Goal: Task Accomplishment & Management: Manage account settings

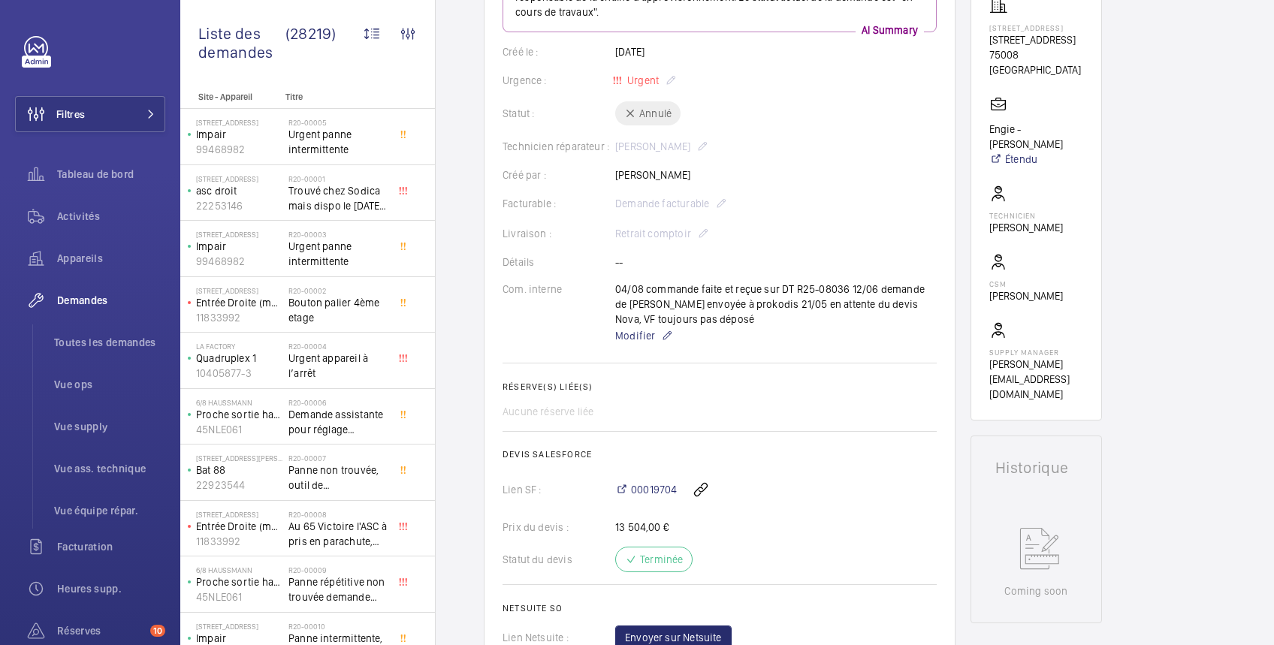
scroll to position [3, 0]
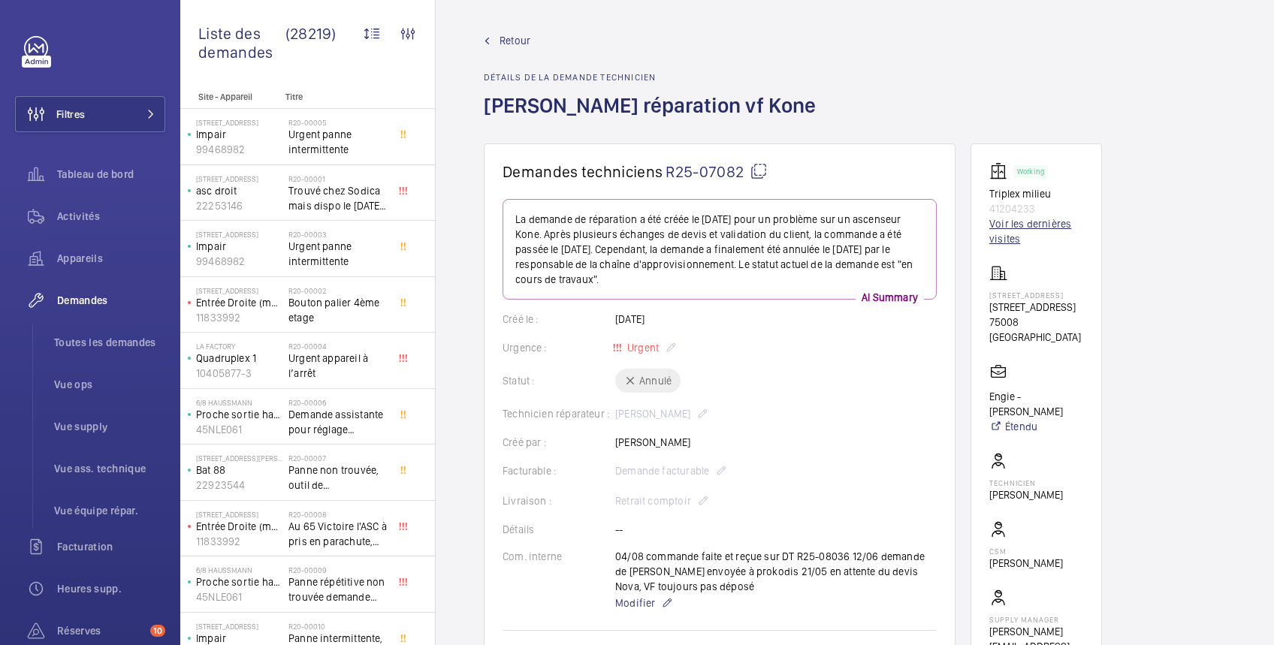
click at [1022, 223] on link "Voir les dernières visites" at bounding box center [1036, 231] width 94 height 30
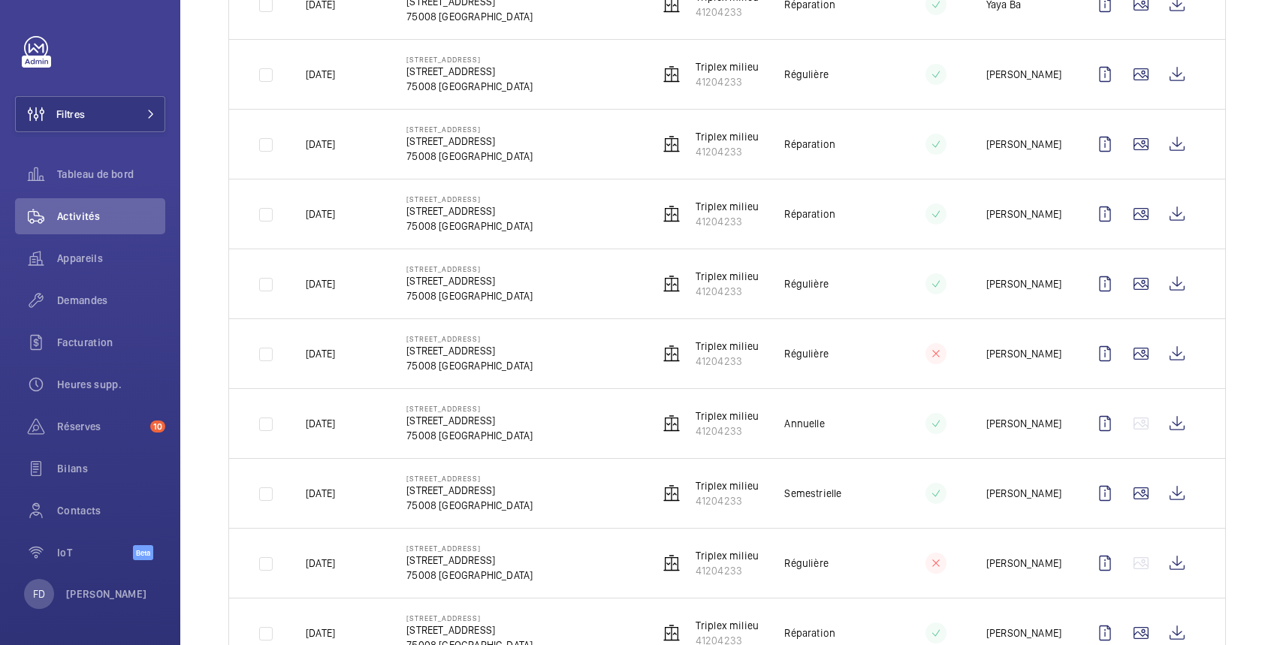
scroll to position [801, 0]
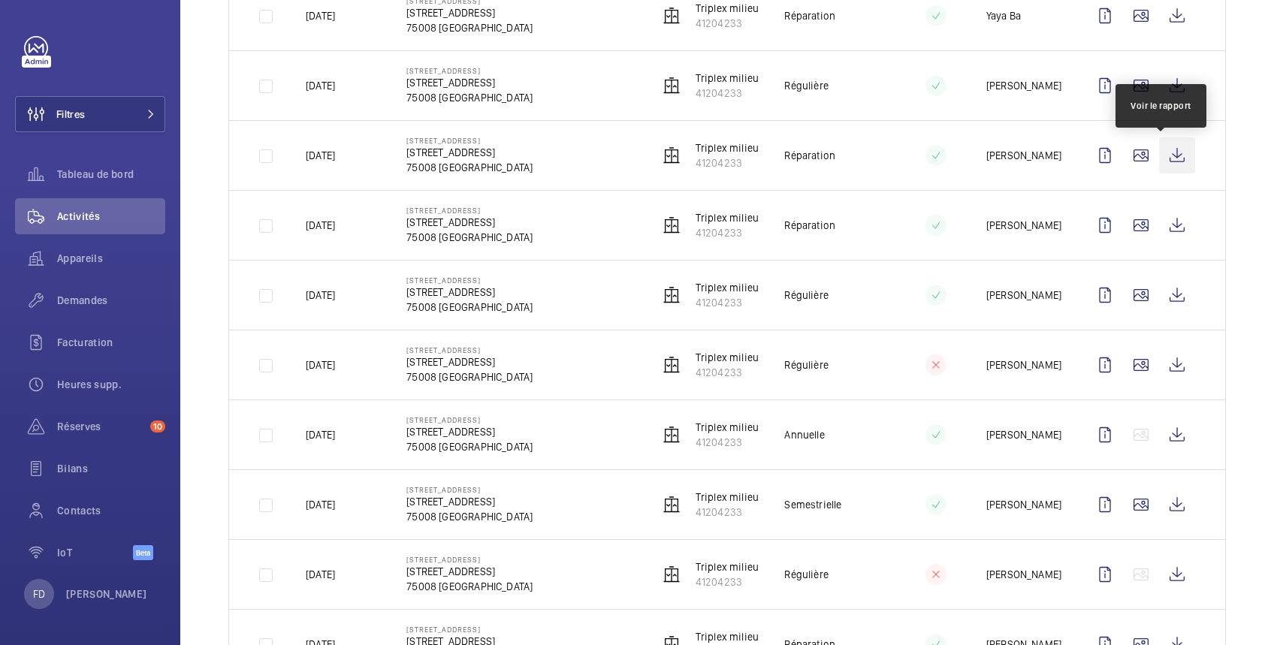
click at [1163, 159] on wm-front-icon-button at bounding box center [1177, 155] width 36 height 36
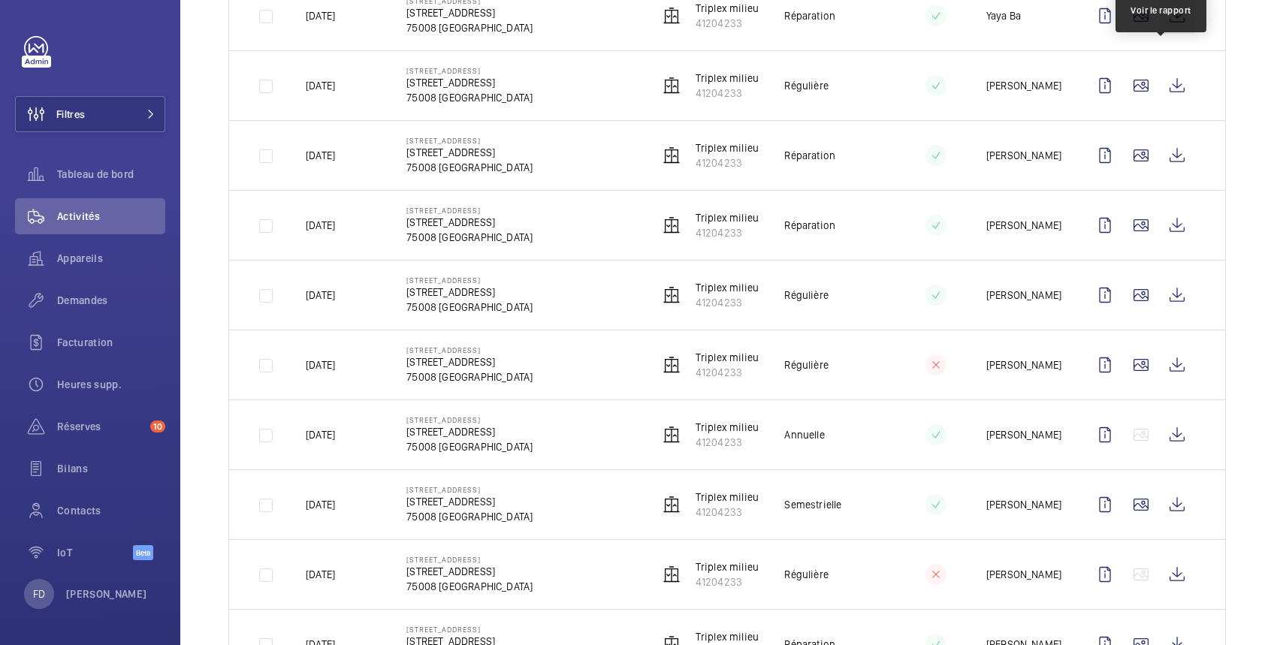
click at [1160, 17] on wm-front-icon-button at bounding box center [1177, 16] width 36 height 36
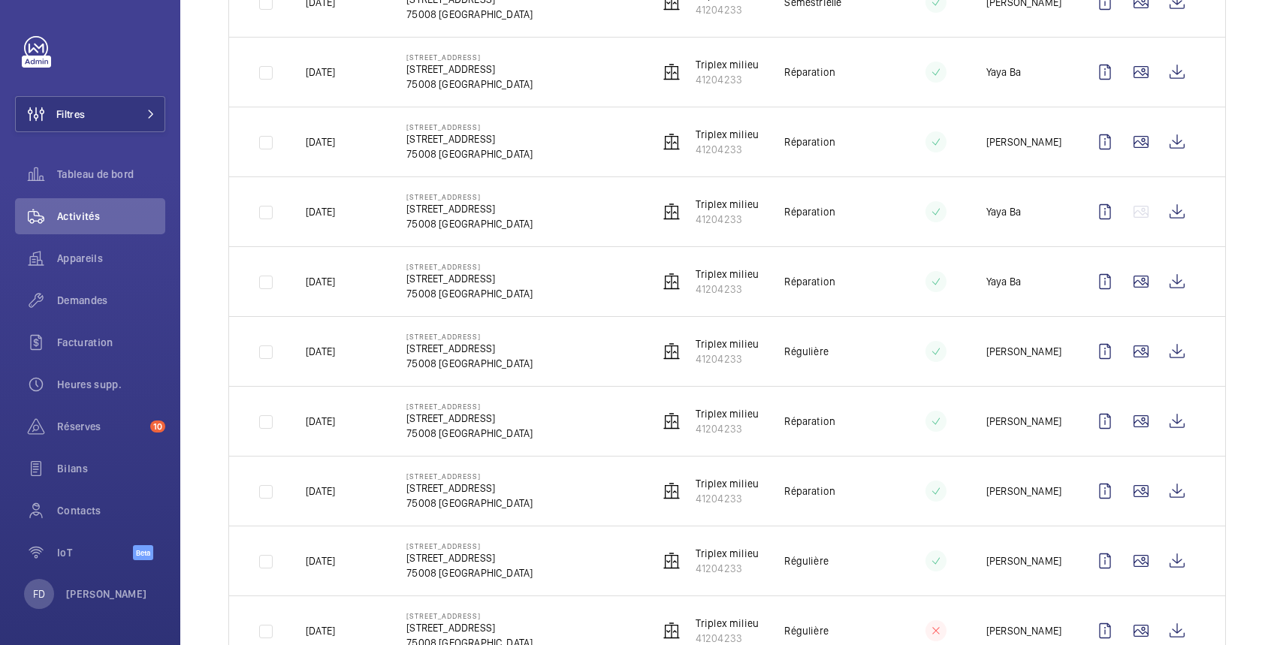
scroll to position [534, 0]
click at [1160, 144] on wm-front-icon-button at bounding box center [1177, 143] width 36 height 36
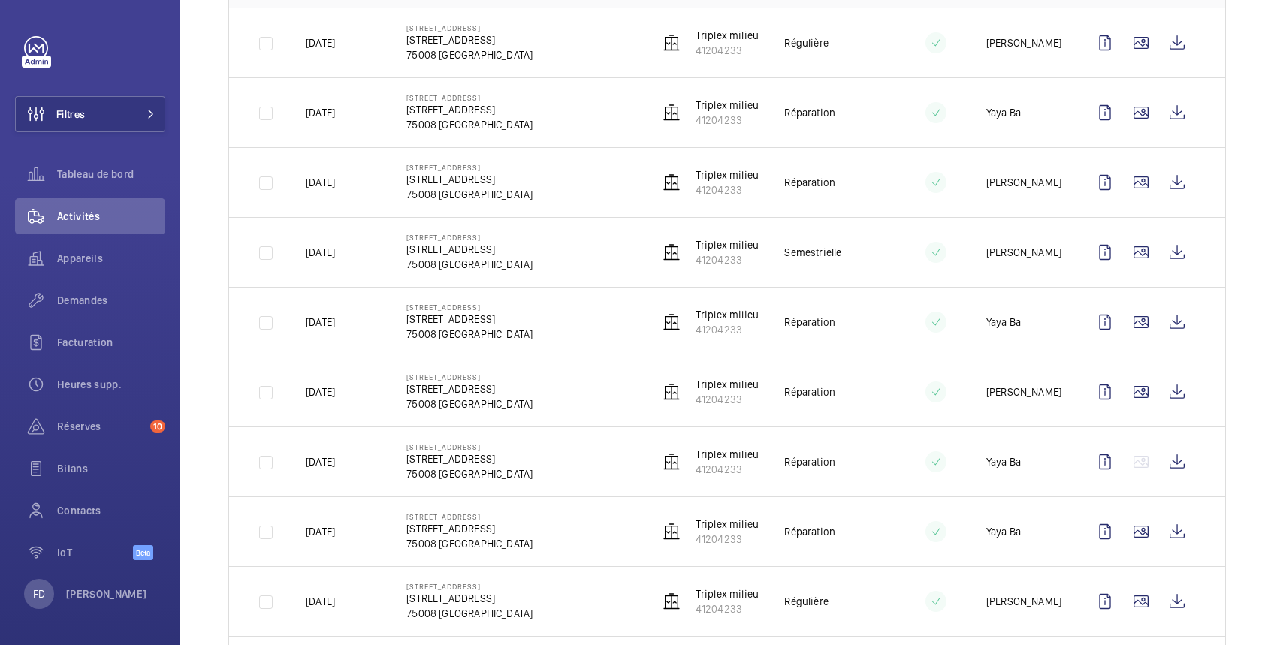
scroll to position [267, 0]
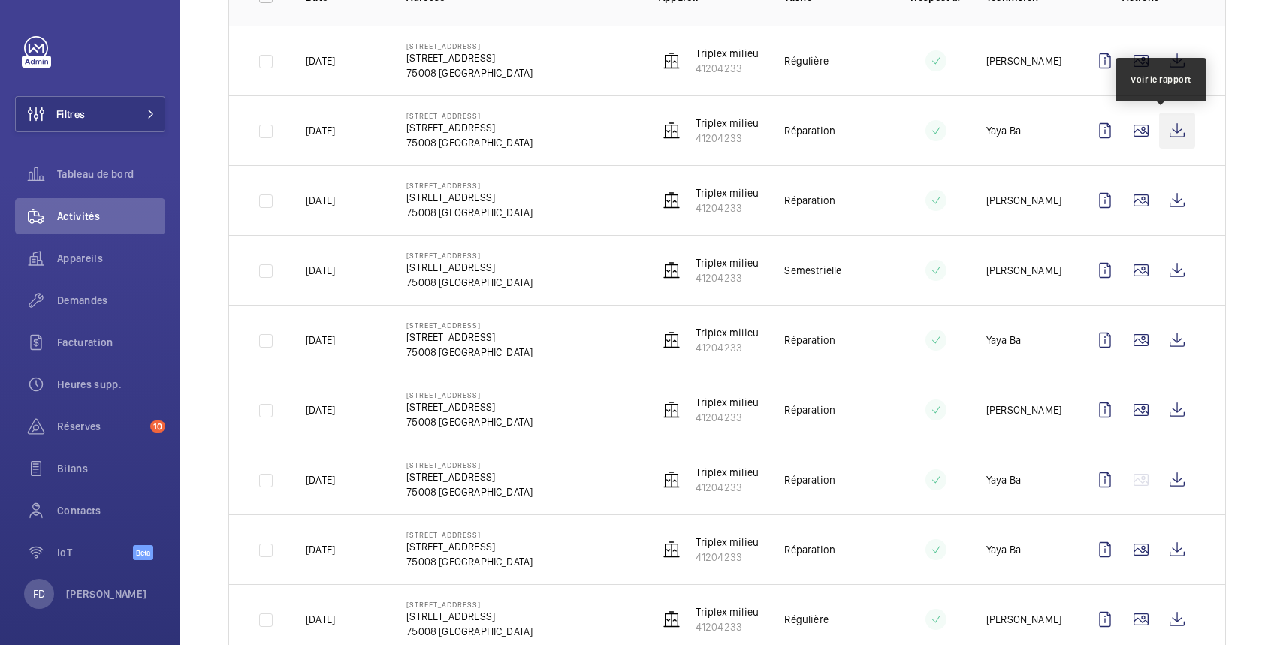
click at [1169, 127] on wm-front-icon-button at bounding box center [1177, 131] width 36 height 36
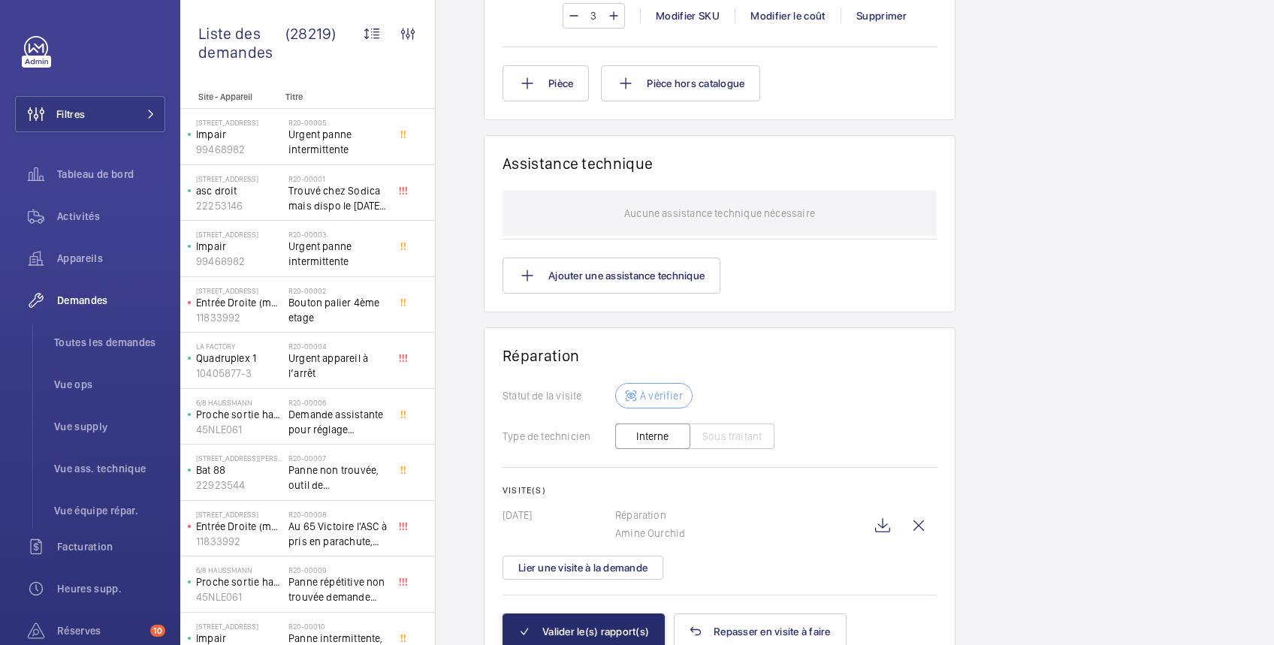
scroll to position [1315, 0]
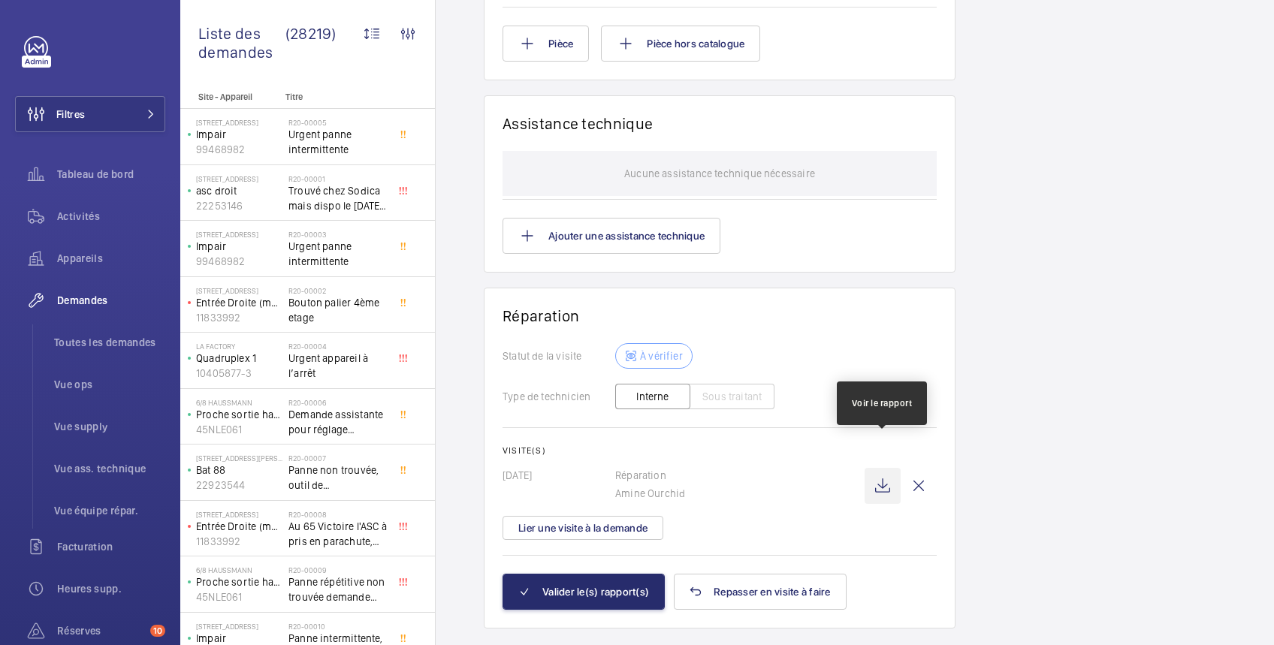
click at [878, 468] on wm-front-icon-button at bounding box center [883, 486] width 36 height 36
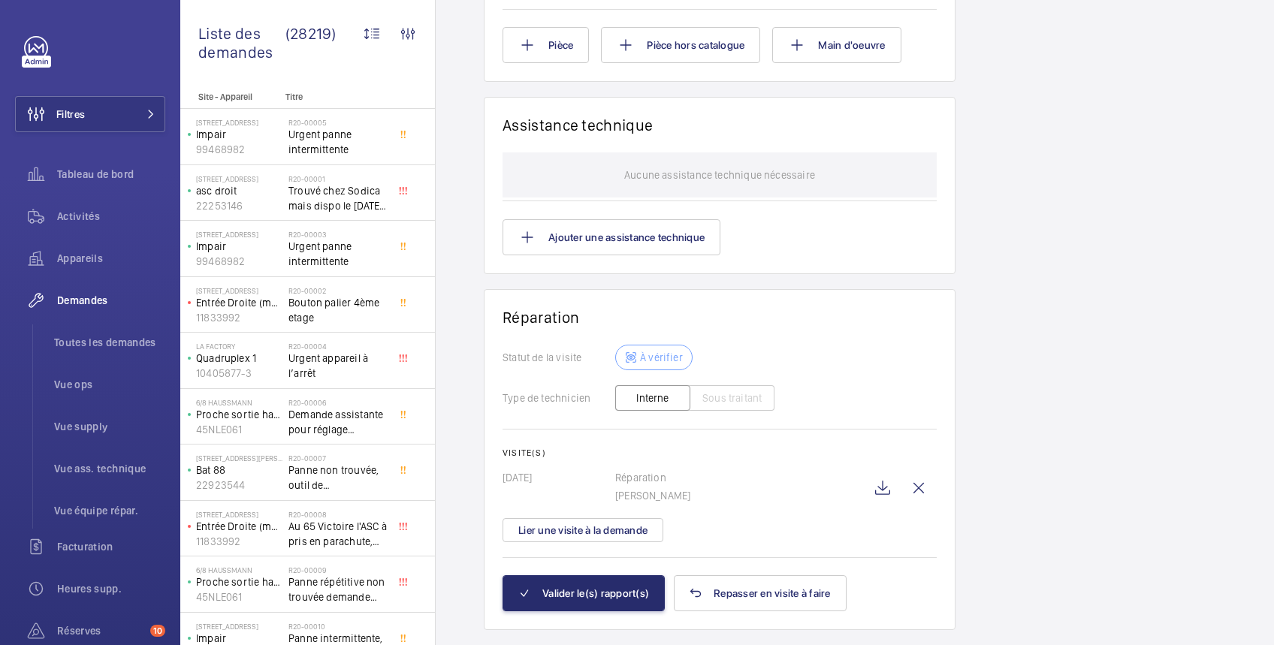
scroll to position [1231, 0]
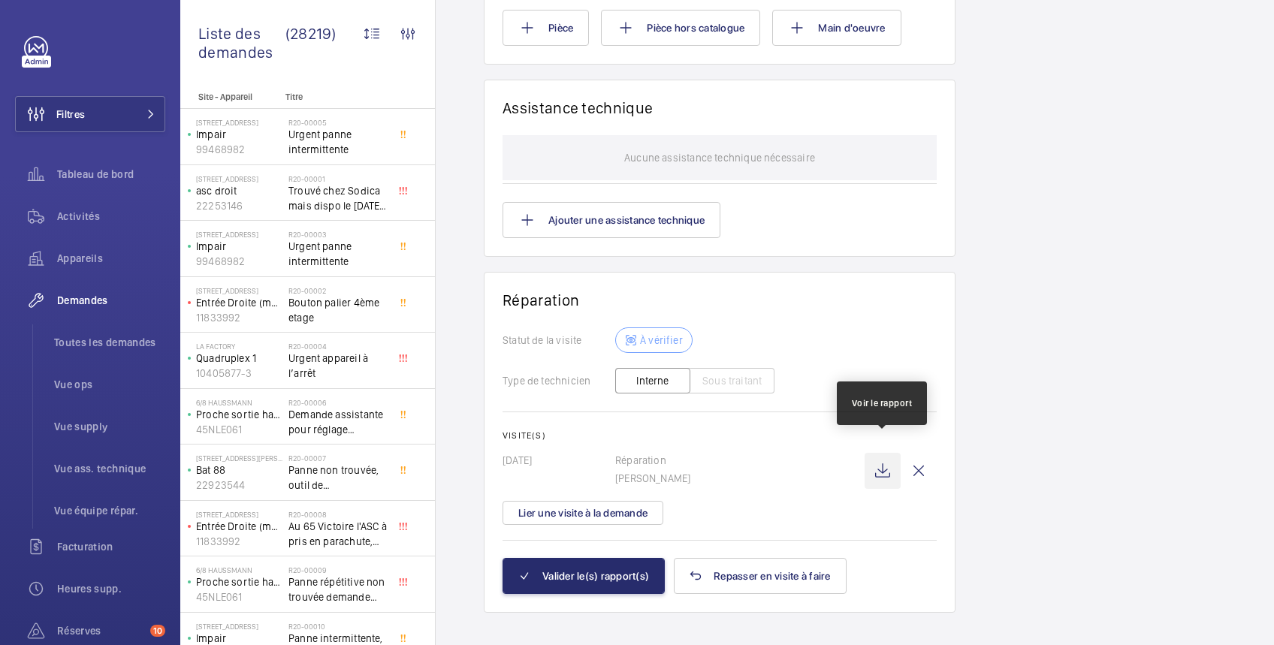
click at [881, 453] on wm-front-icon-button at bounding box center [883, 471] width 36 height 36
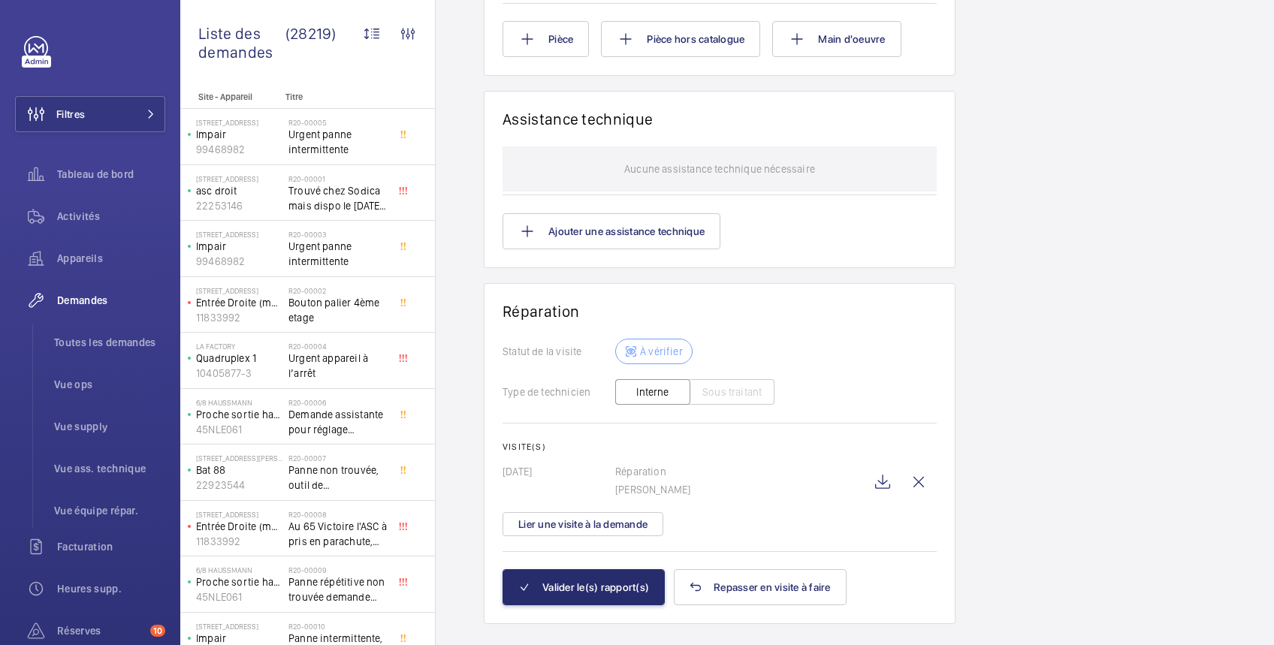
scroll to position [1231, 0]
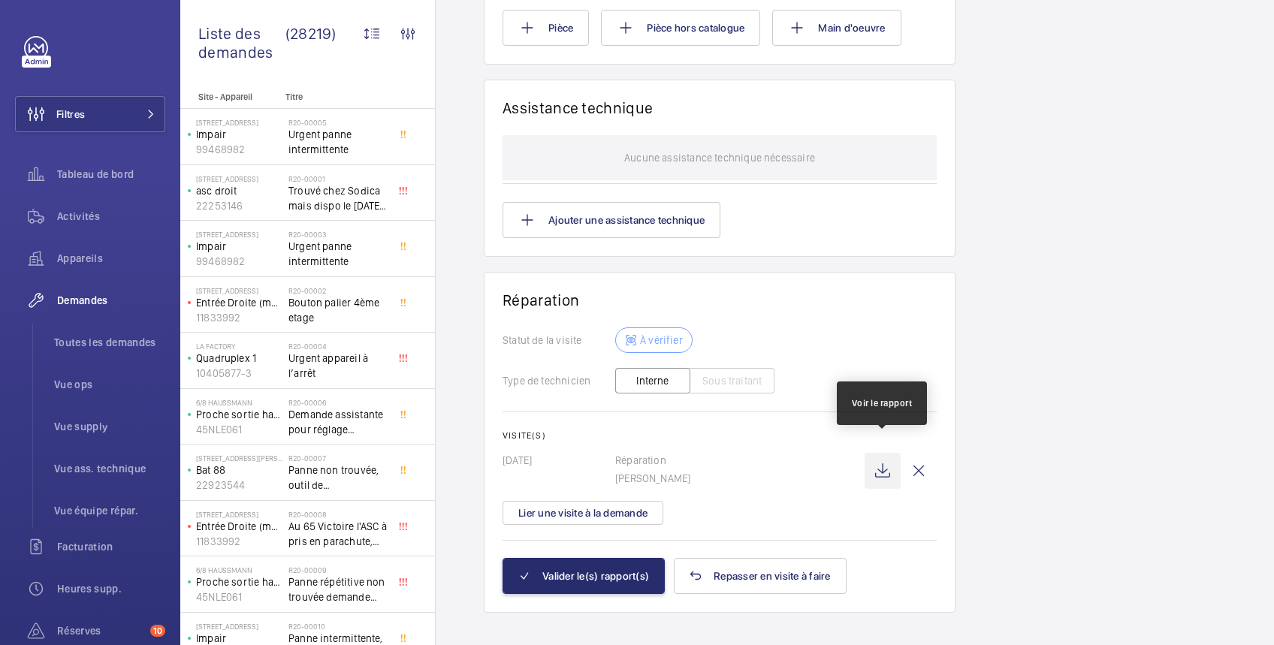
click at [883, 453] on wm-front-icon-button at bounding box center [883, 471] width 36 height 36
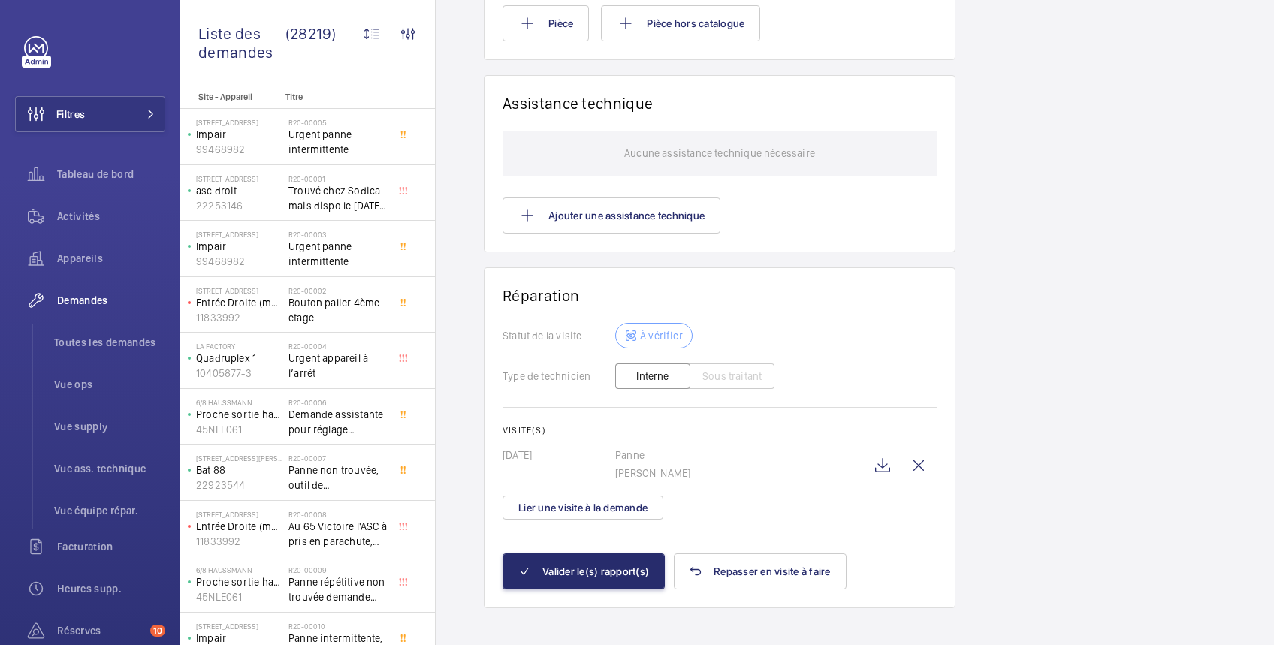
scroll to position [1345, 0]
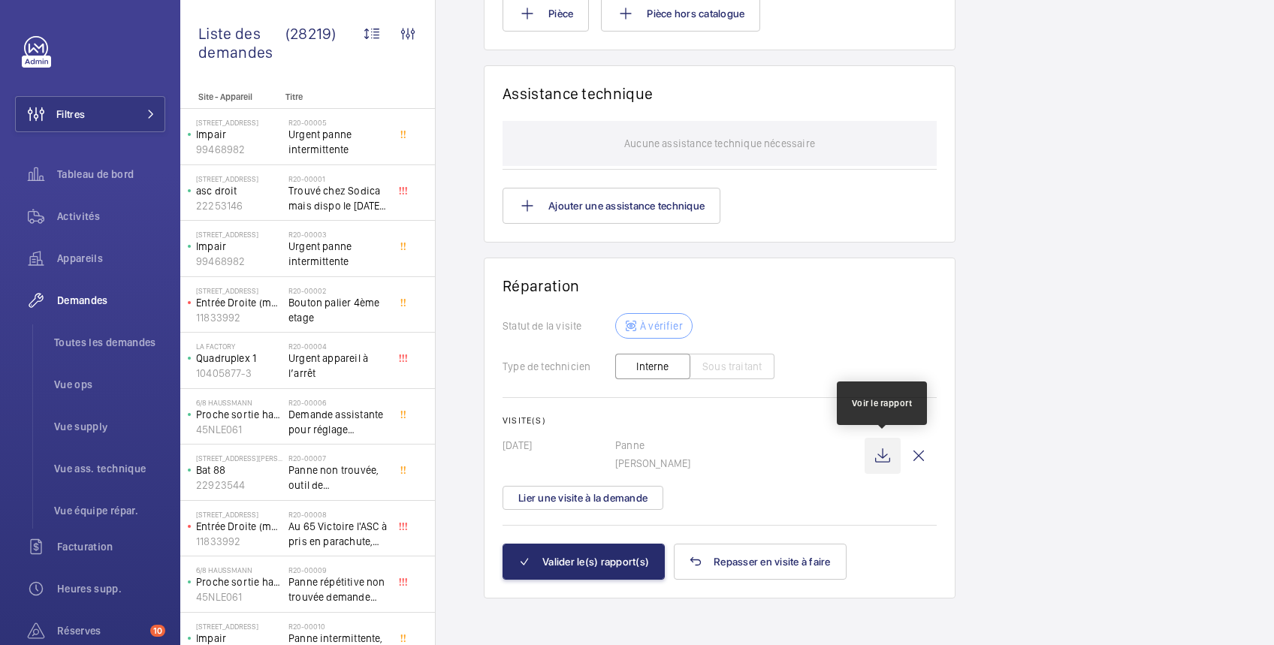
click at [879, 457] on wm-front-icon-button at bounding box center [883, 456] width 36 height 36
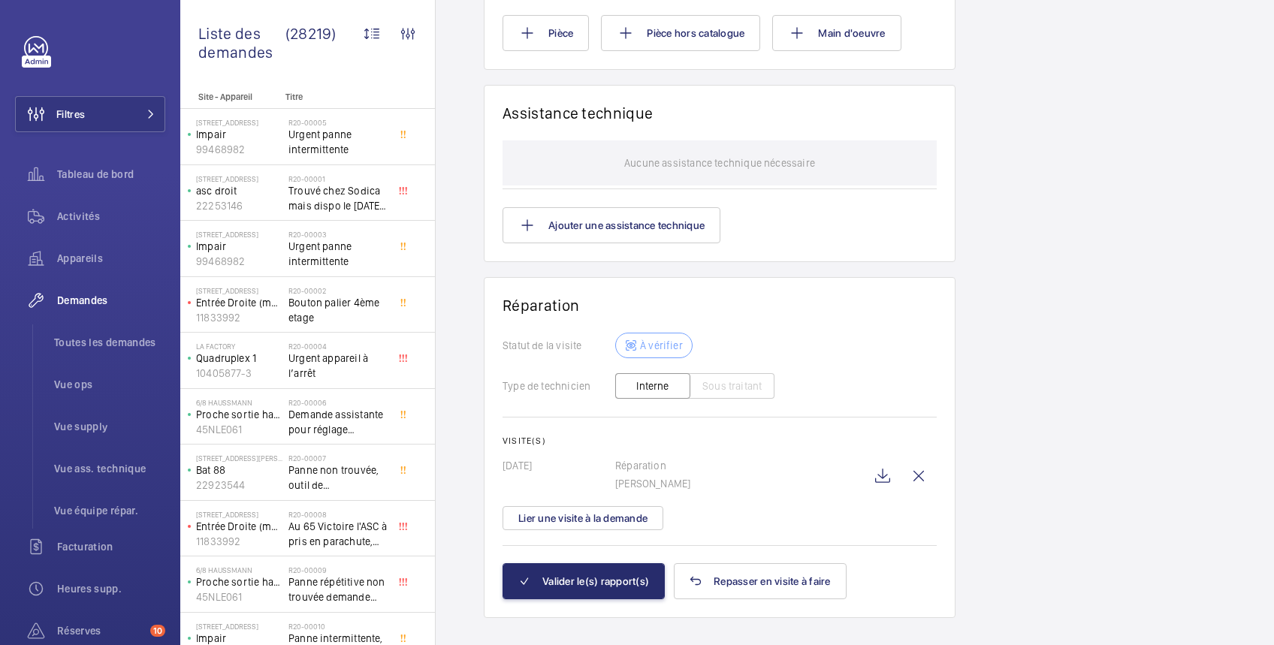
scroll to position [1231, 0]
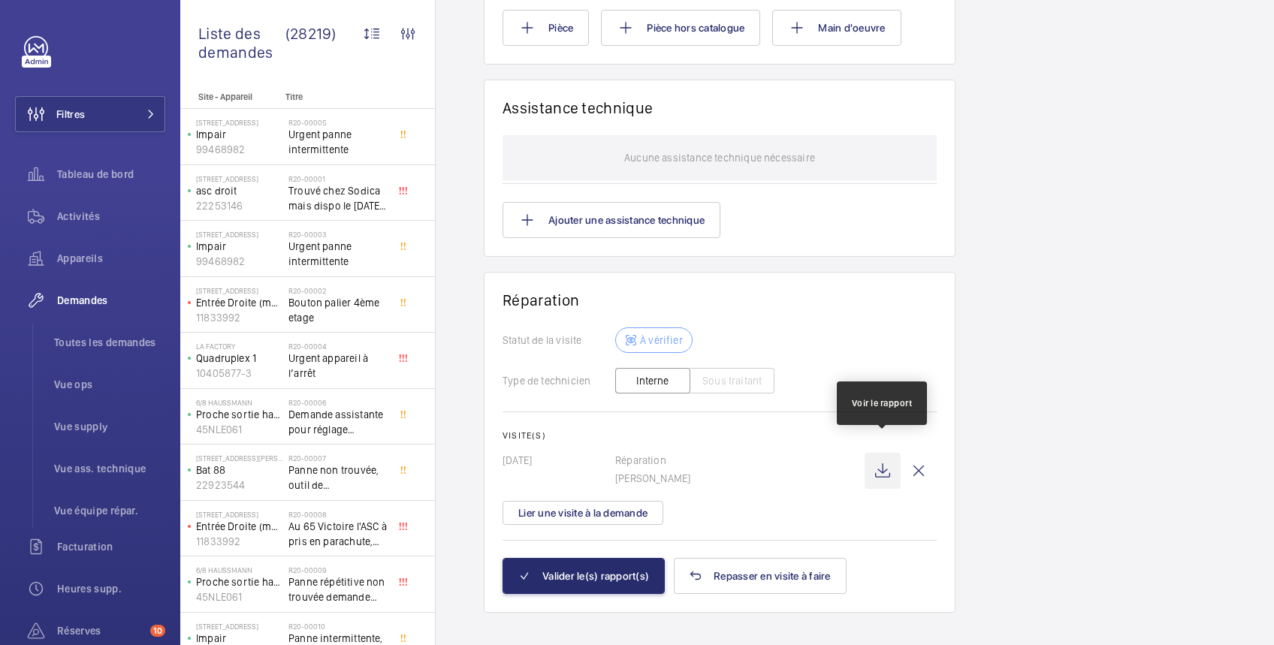
click at [881, 453] on wm-front-icon-button at bounding box center [883, 471] width 36 height 36
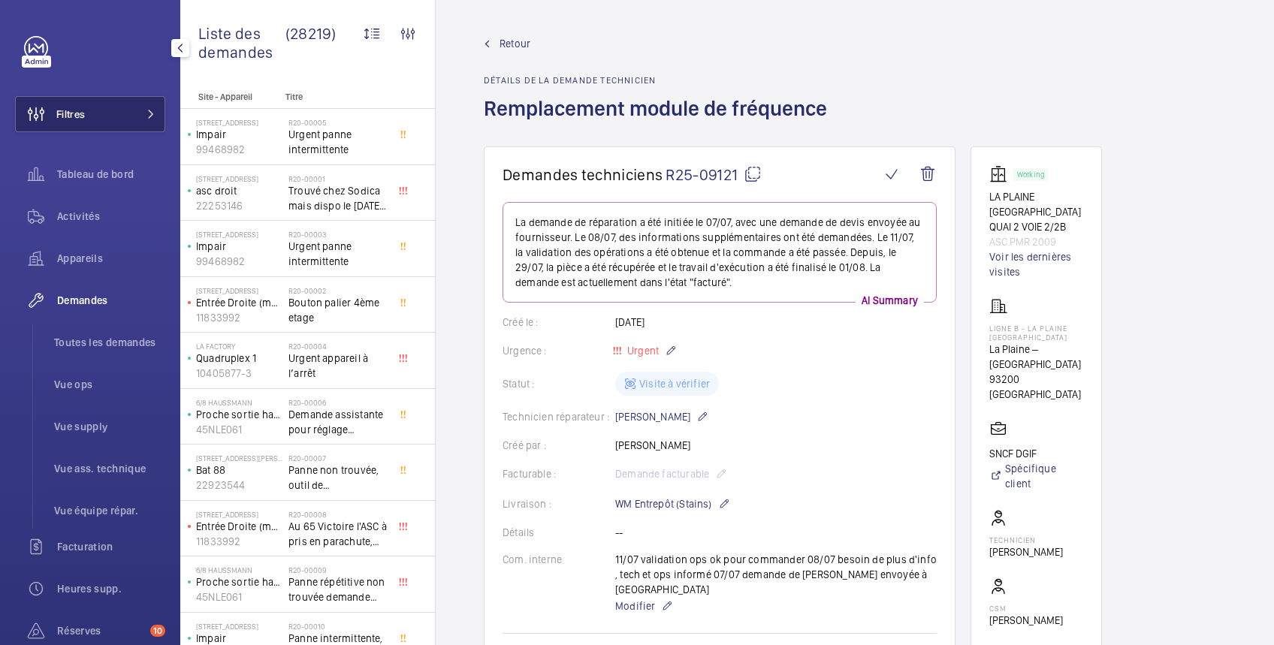
click at [61, 112] on span "Filtres" at bounding box center [70, 114] width 29 height 15
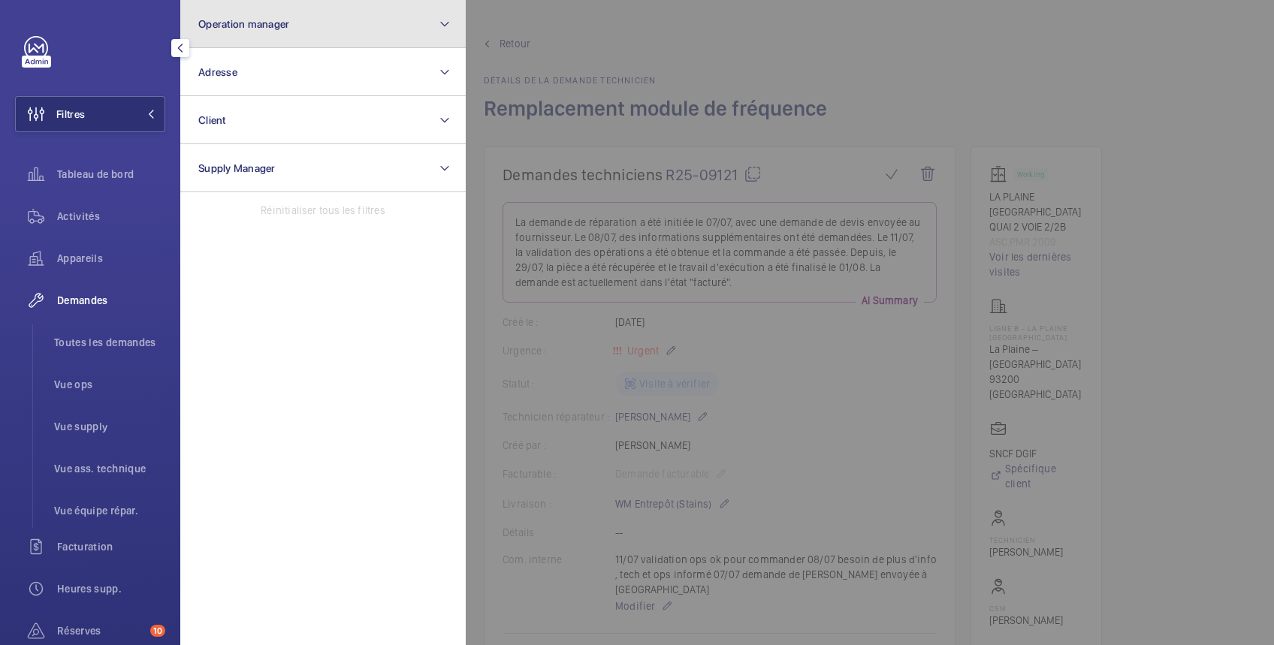
click at [258, 18] on span "Operation manager" at bounding box center [243, 24] width 91 height 12
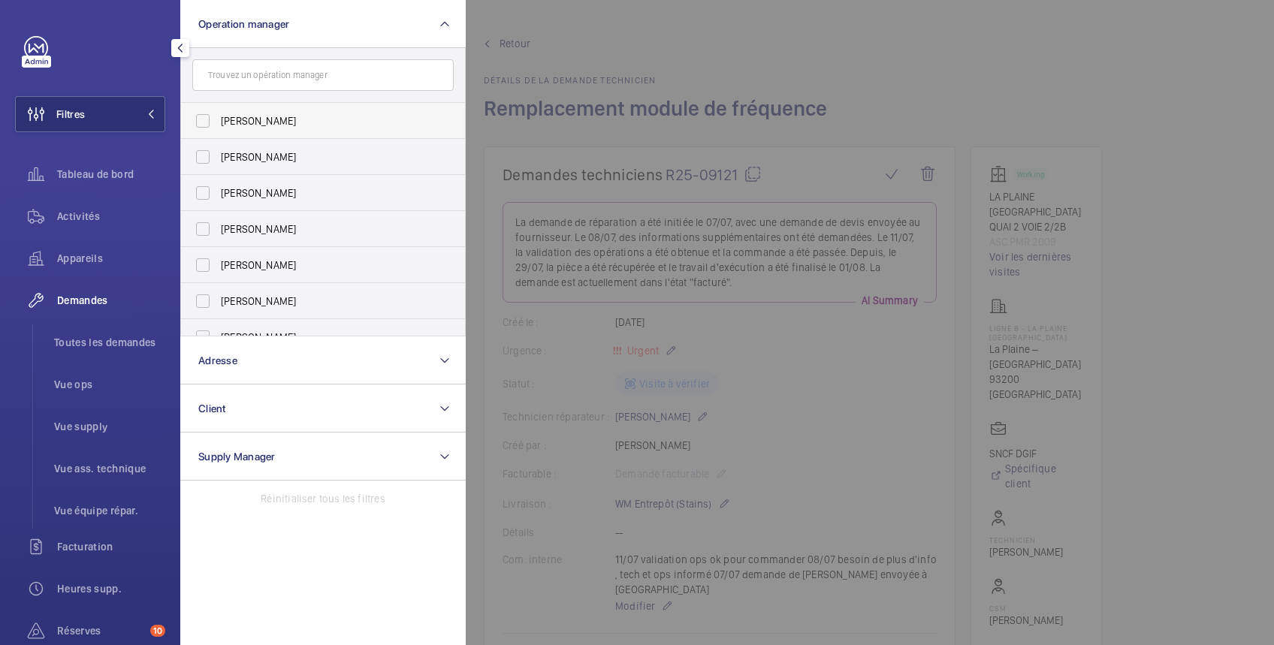
click at [231, 119] on span "[PERSON_NAME]" at bounding box center [324, 120] width 207 height 15
click at [218, 119] on input "[PERSON_NAME]" at bounding box center [203, 121] width 30 height 30
checkbox input "true"
click at [691, 33] on div at bounding box center [1103, 322] width 1274 height 645
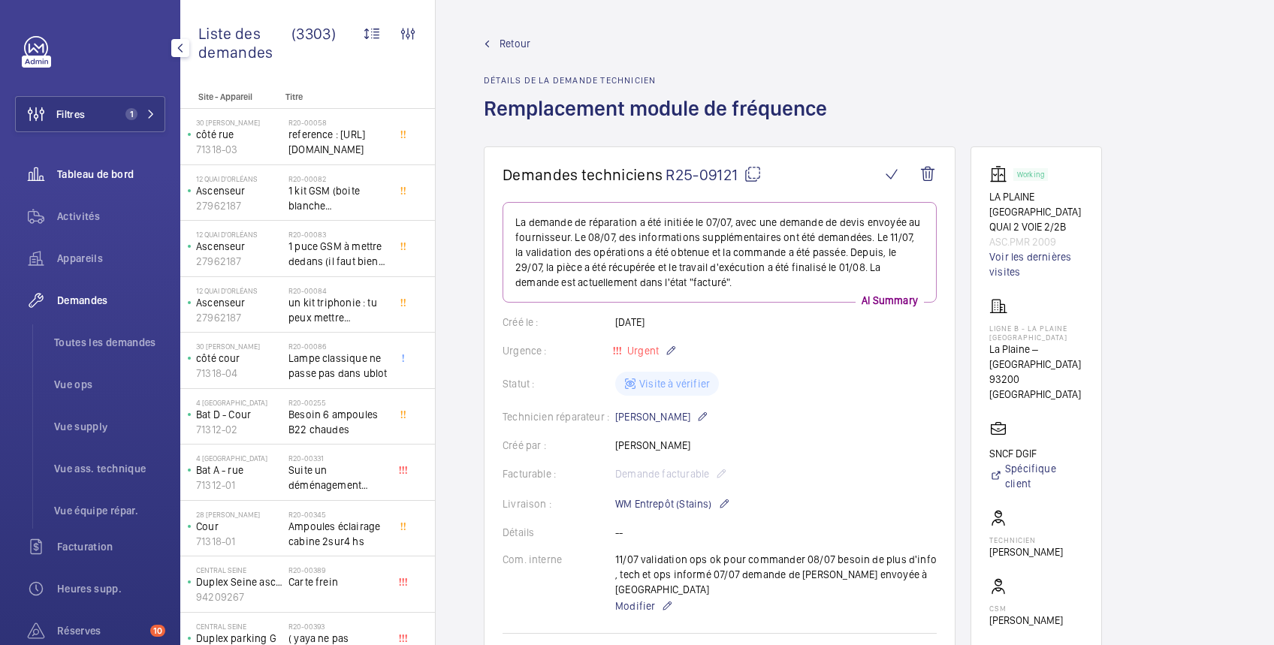
click at [120, 175] on span "Tableau de bord" at bounding box center [111, 174] width 108 height 15
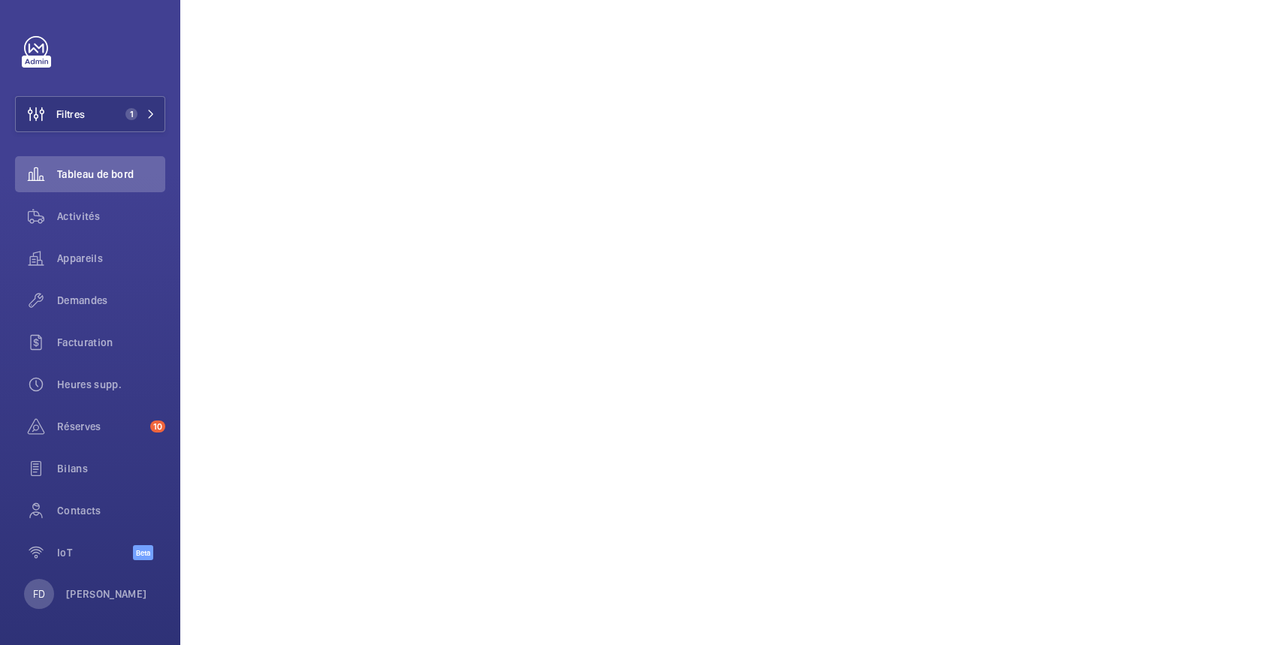
scroll to position [267, 0]
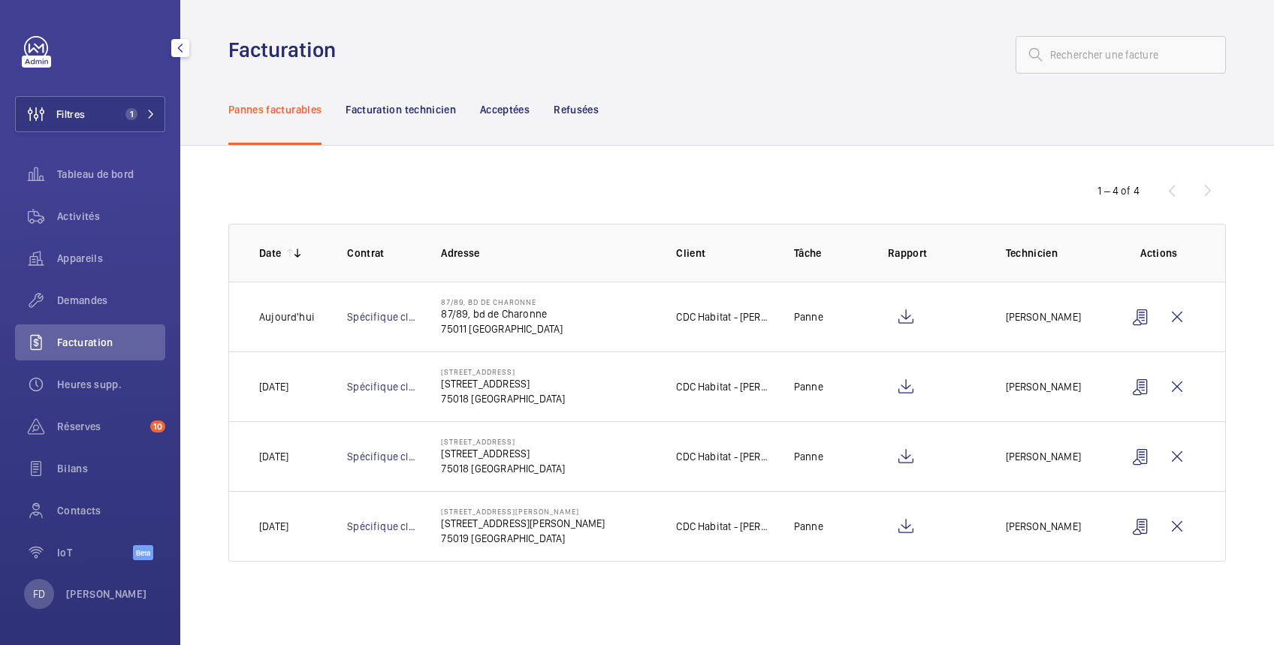
click at [101, 346] on span "Facturation" at bounding box center [111, 342] width 108 height 15
click at [1182, 316] on wm-front-icon-button at bounding box center [1177, 317] width 36 height 36
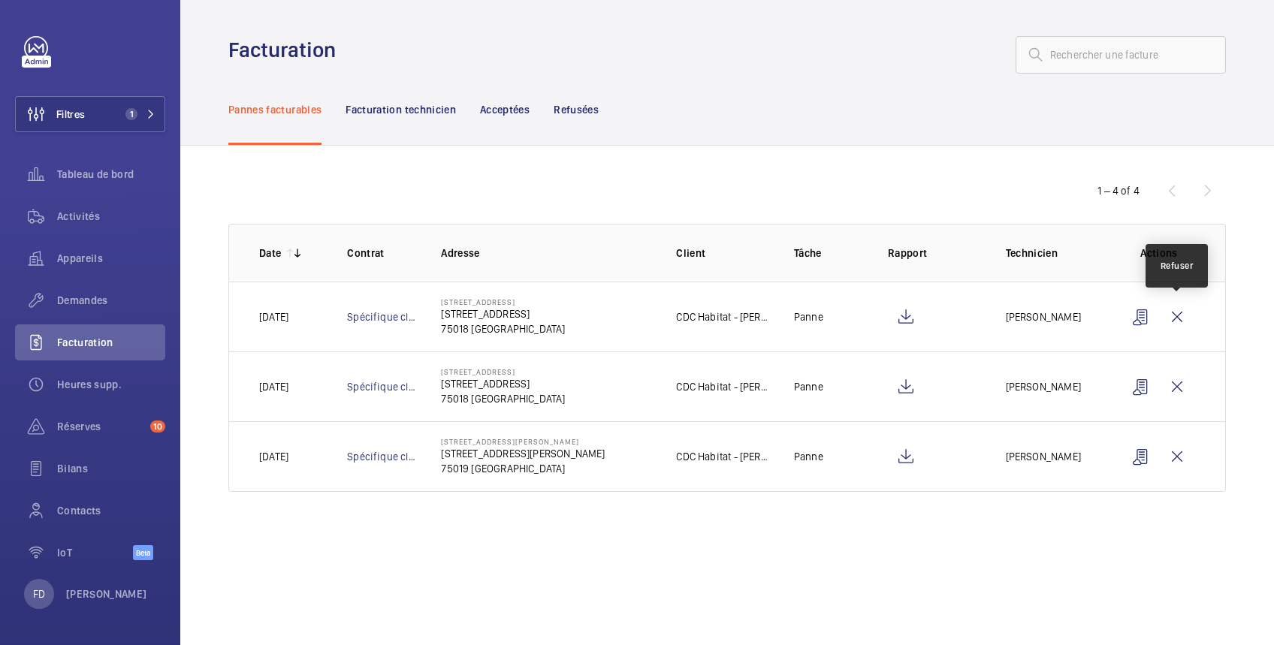
click at [1182, 316] on wm-front-icon-button at bounding box center [1177, 317] width 36 height 36
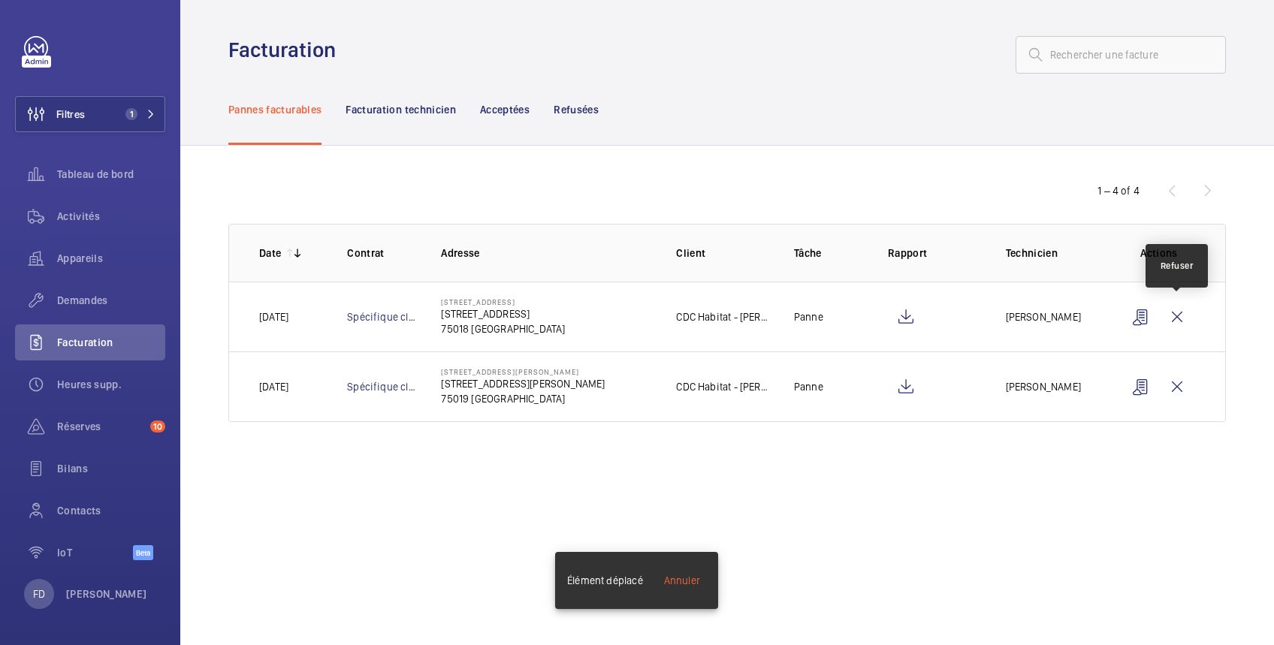
click at [1182, 316] on wm-front-icon-button at bounding box center [1177, 317] width 36 height 36
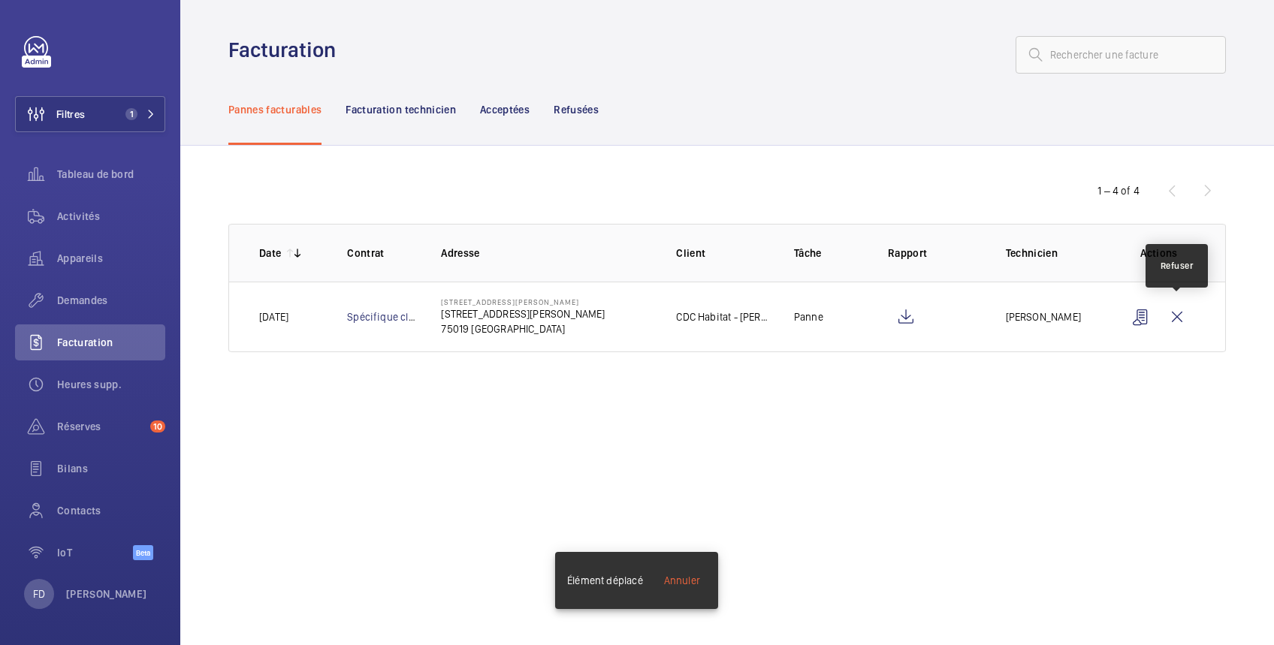
click at [1182, 316] on wm-front-icon-button at bounding box center [1177, 317] width 36 height 36
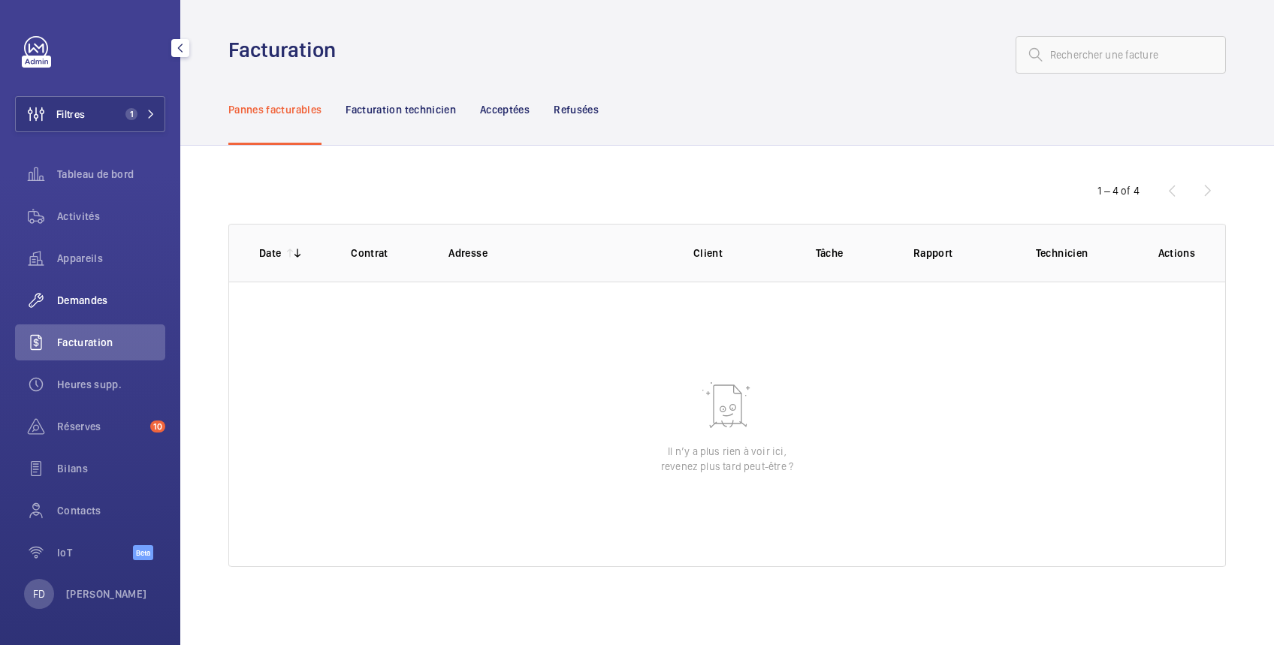
click at [87, 300] on span "Demandes" at bounding box center [111, 300] width 108 height 15
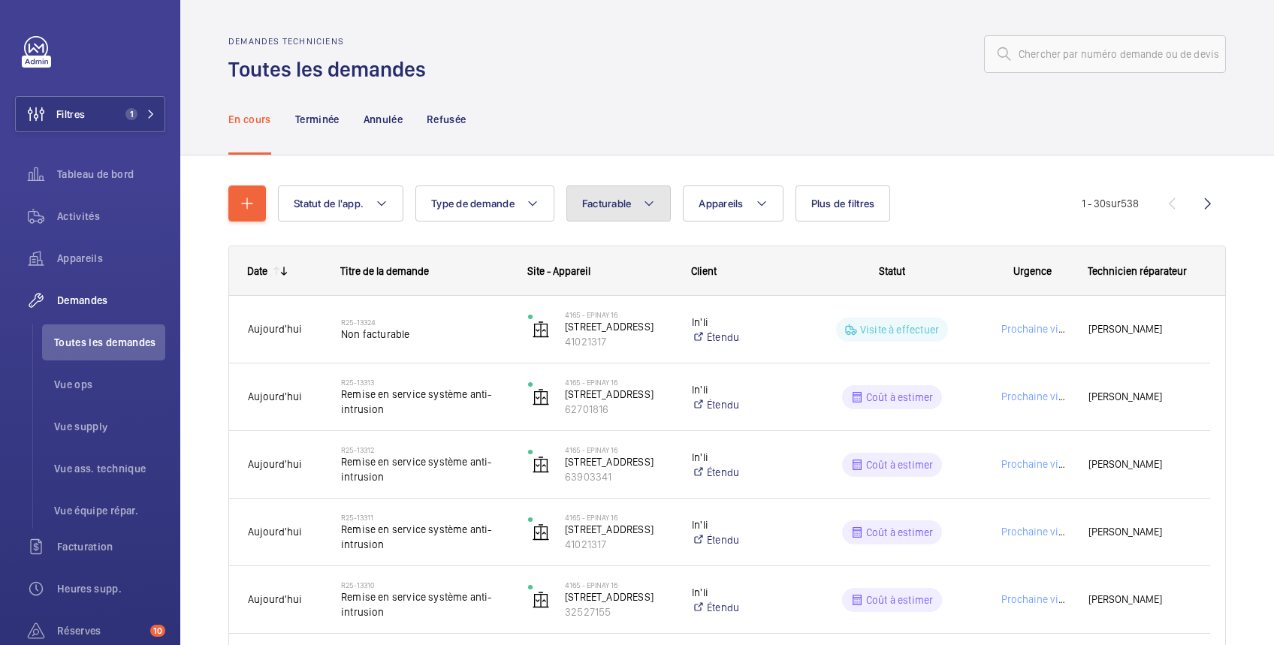
click at [625, 204] on span "Facturable" at bounding box center [607, 204] width 50 height 12
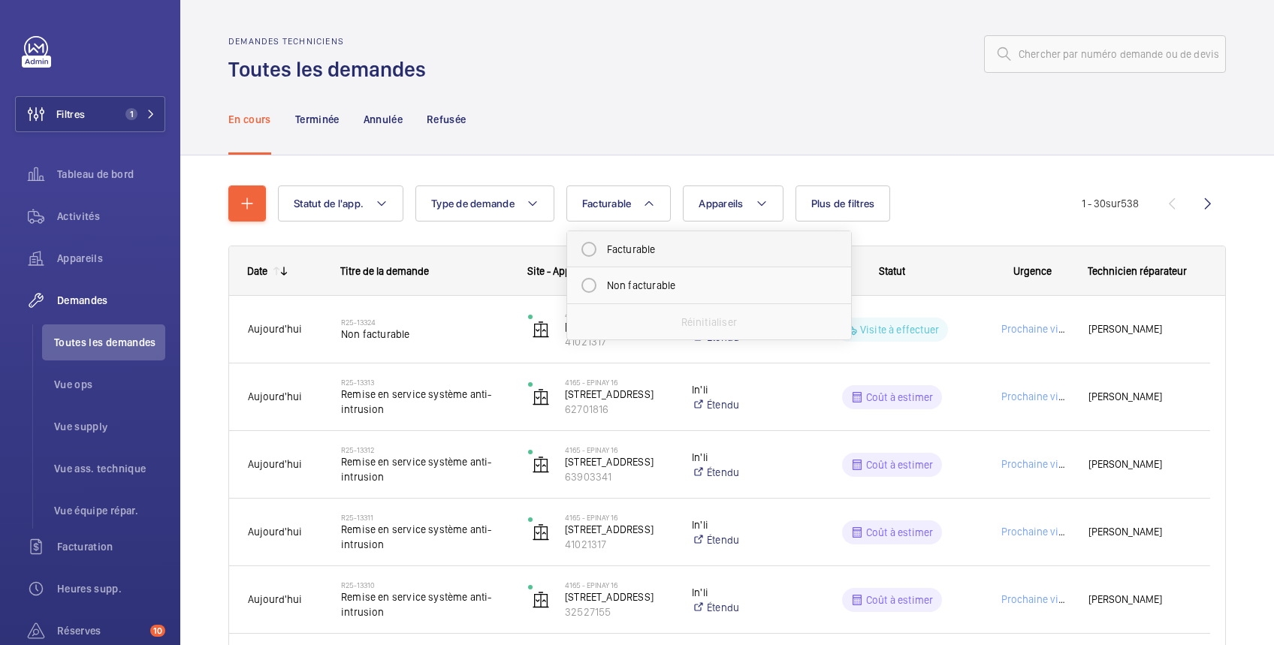
click at [624, 243] on mat-radio-button "Facturable" at bounding box center [709, 249] width 270 height 30
radio input "true"
click at [876, 204] on span "Plus de filtres" at bounding box center [861, 204] width 64 height 12
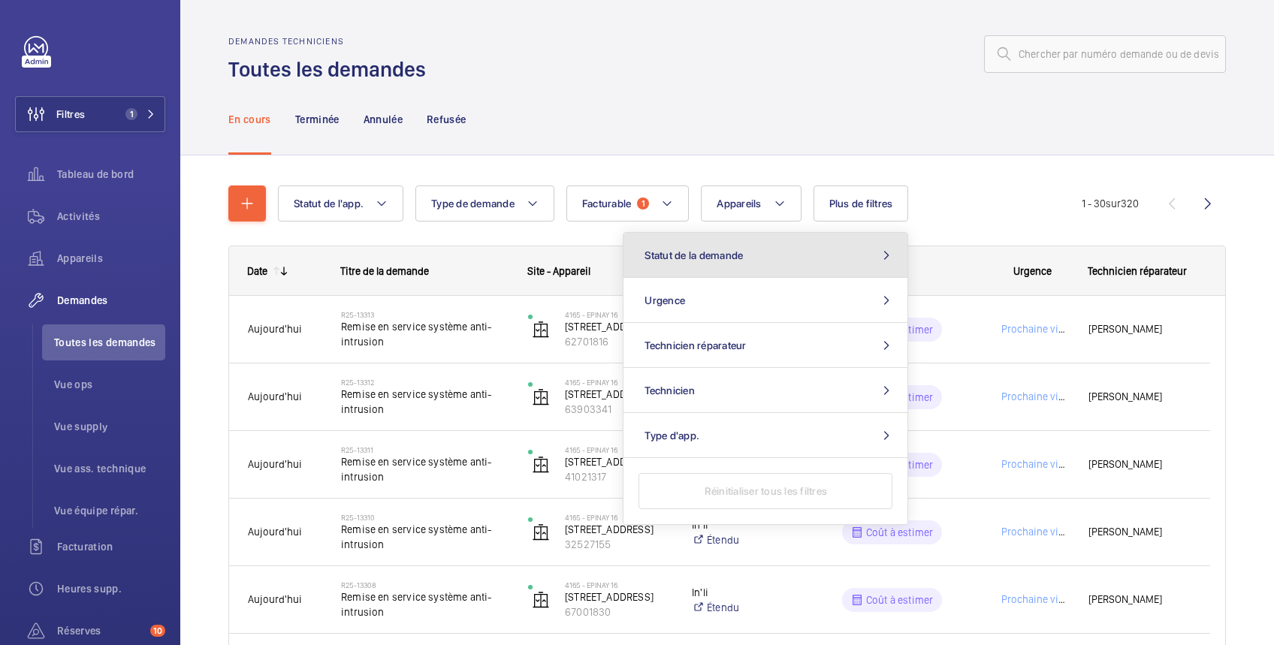
click at [835, 253] on button "Statut de la demande" at bounding box center [766, 255] width 284 height 45
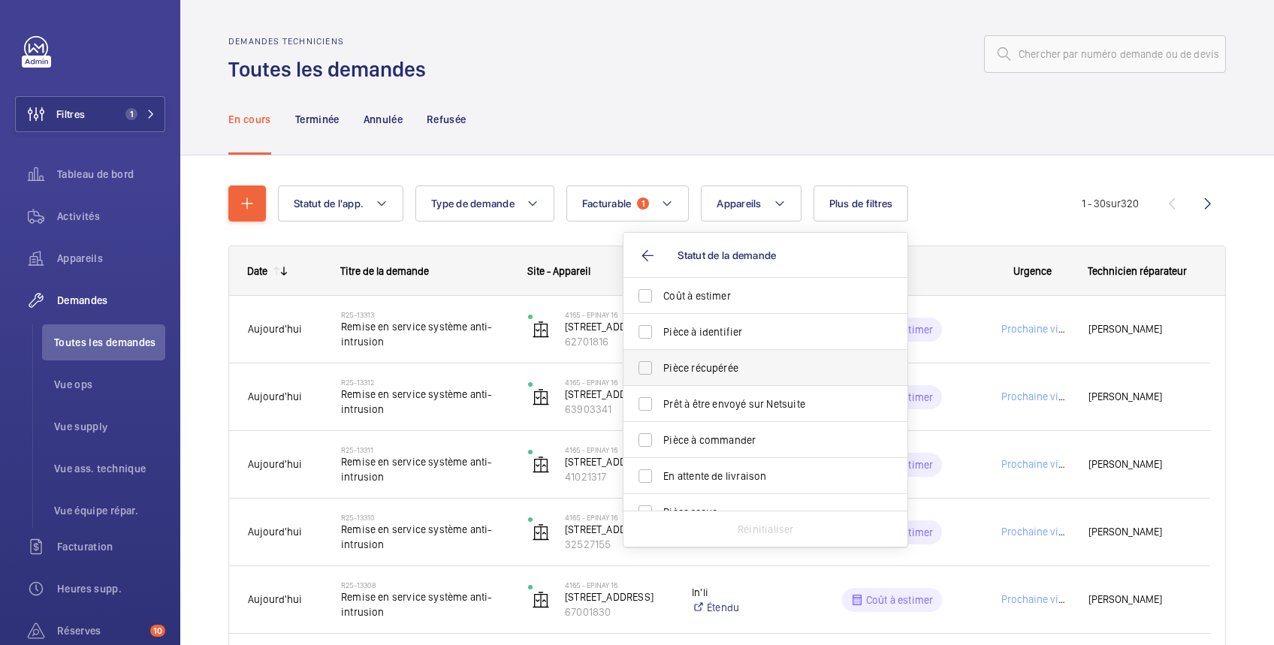
scroll to position [199, 0]
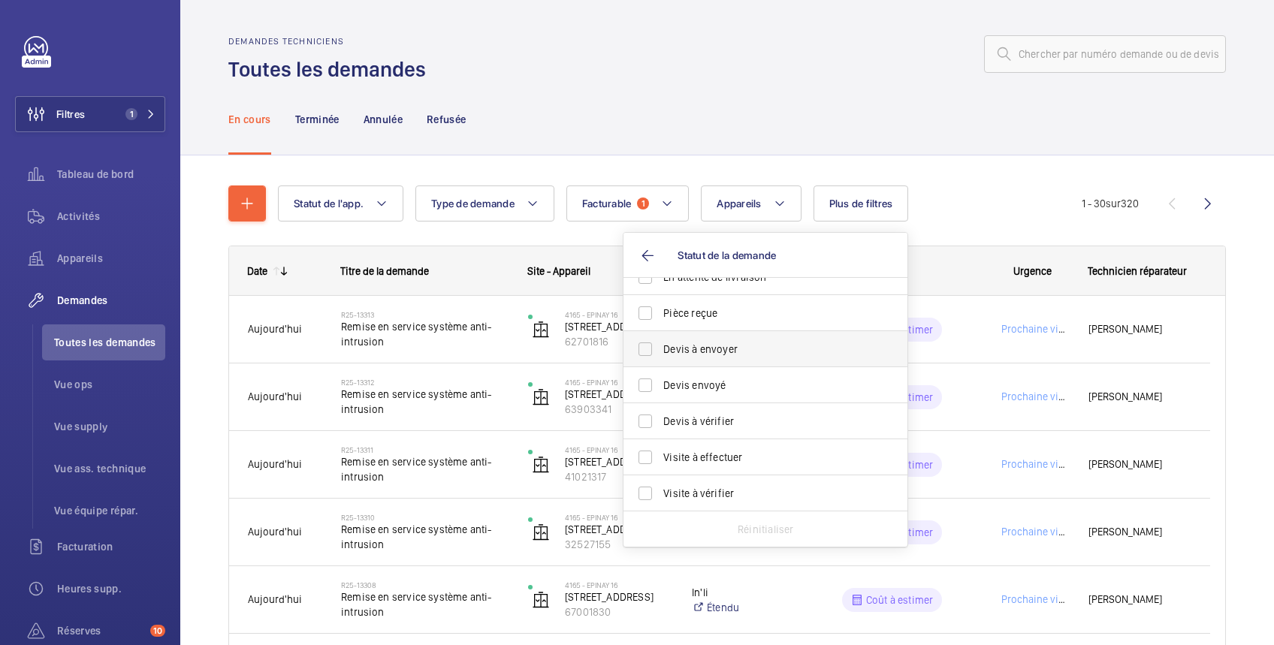
click at [721, 346] on span "Devis à envoyer" at bounding box center [766, 349] width 207 height 15
click at [660, 346] on input "Devis à envoyer" at bounding box center [645, 349] width 30 height 30
checkbox input "true"
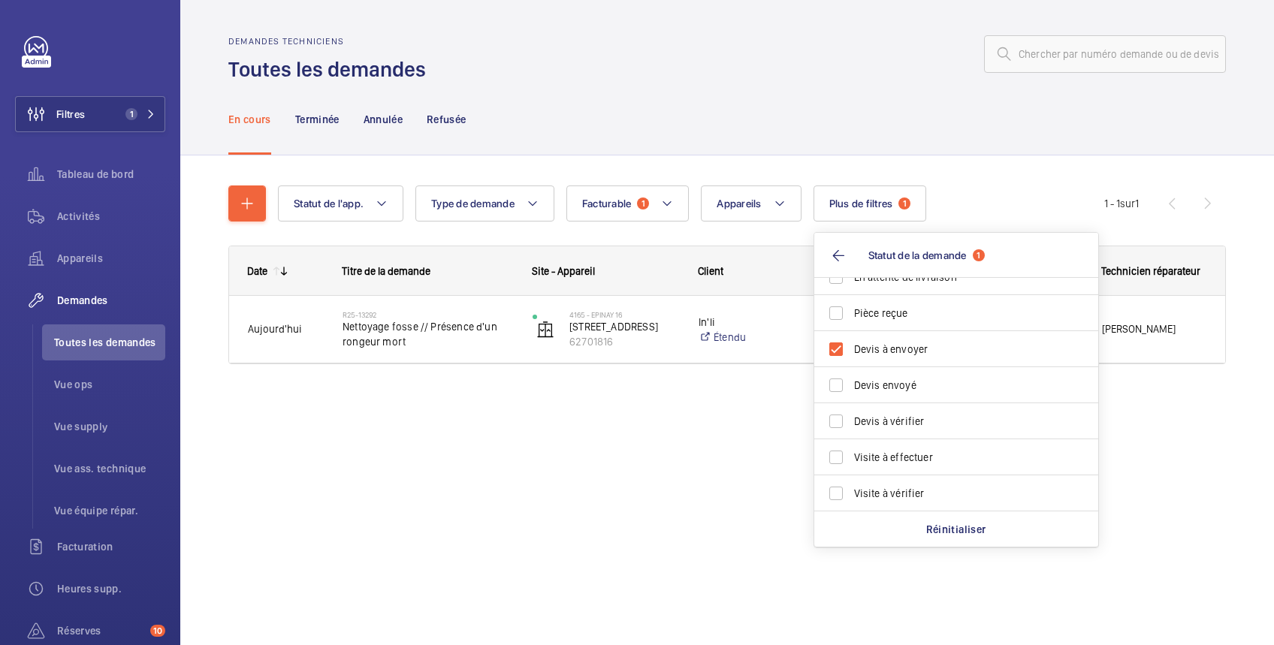
click at [746, 88] on div "En cours Terminée Annulée Refusée" at bounding box center [727, 118] width 998 height 71
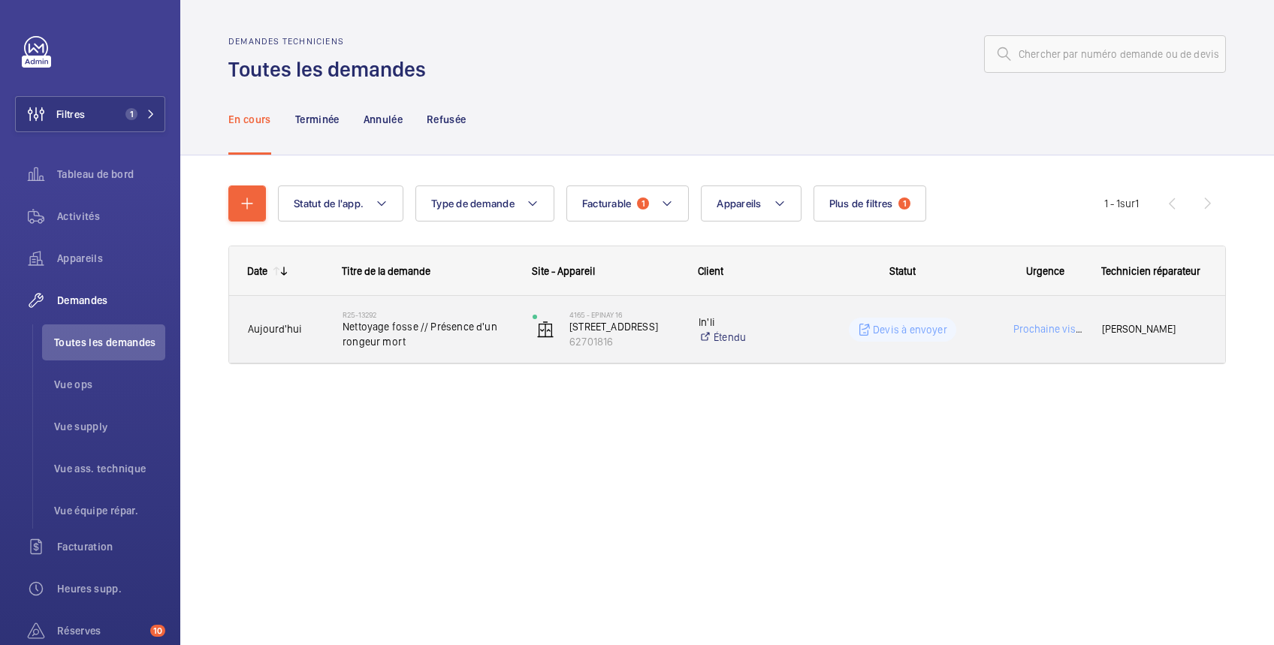
click at [970, 326] on wm-front-pills-cell "Devis à envoyer" at bounding box center [902, 330] width 171 height 24
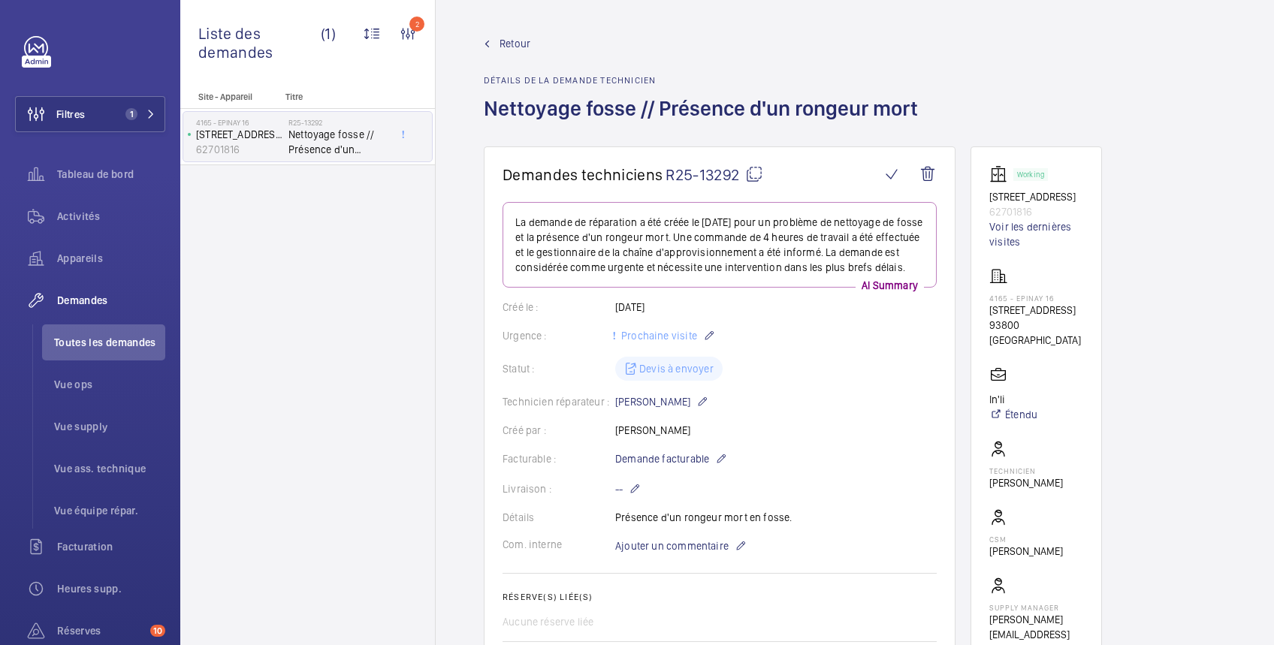
drag, startPoint x: 486, startPoint y: 101, endPoint x: 924, endPoint y: 110, distance: 438.1
click at [924, 110] on h1 "Nettoyage fosse // Présence d'un rongeur mort" at bounding box center [705, 121] width 443 height 52
copy h1 "Nettoyage fosse // Présence d'un rongeur mort"
drag, startPoint x: 989, startPoint y: 197, endPoint x: 1044, endPoint y: 223, distance: 61.5
click at [1044, 223] on div "Working 11, avenue de Jarrow 62701816 Voir les dernières visites" at bounding box center [1036, 207] width 94 height 84
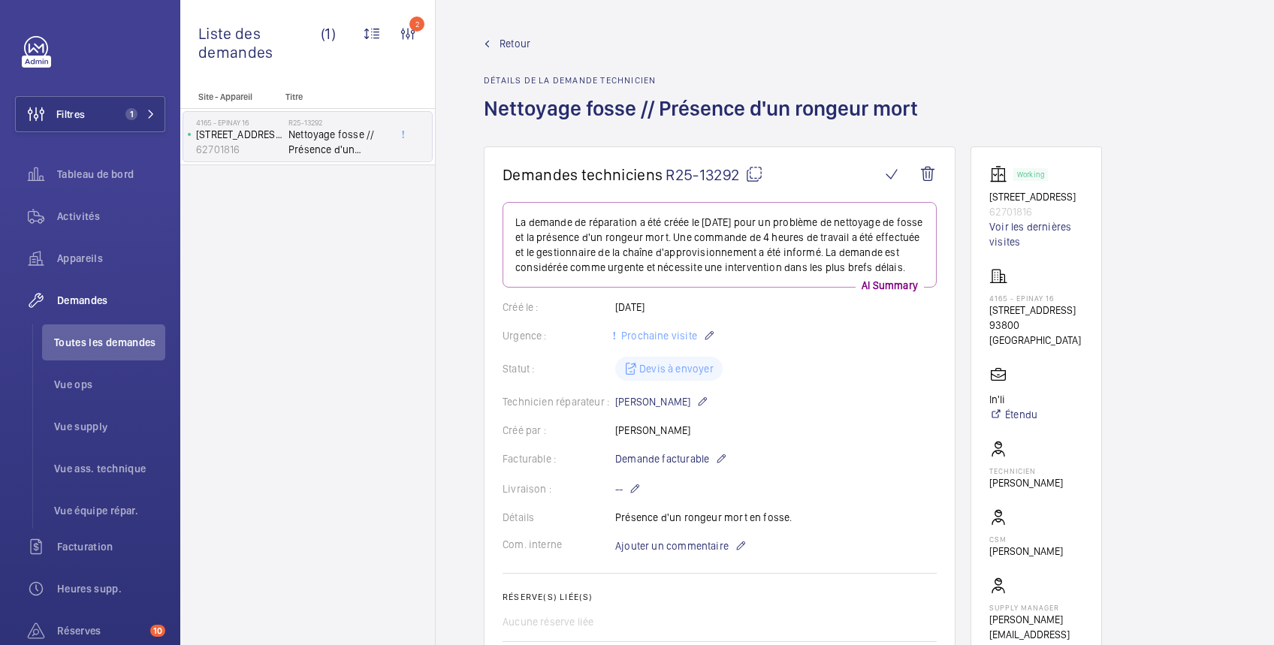
drag, startPoint x: 1044, startPoint y: 223, endPoint x: 1049, endPoint y: 281, distance: 58.0
click at [1049, 281] on div "4165 - EPINAY 16 7, avenue de Jarrow 93800 Epinay 93800 ÉPINAY-SUR-SEINE" at bounding box center [1036, 307] width 94 height 80
drag, startPoint x: 986, startPoint y: 308, endPoint x: 1059, endPoint y: 355, distance: 86.5
click at [1059, 355] on wm-front-card "Working 11, avenue de Jarrow 62701816 Voir les dernières visites 4165 - EPINAY …" at bounding box center [1036, 412] width 131 height 530
copy div "7, avenue de Jarrow 93800 Epinay 93800 ÉPINAY-SUR-SEINE"
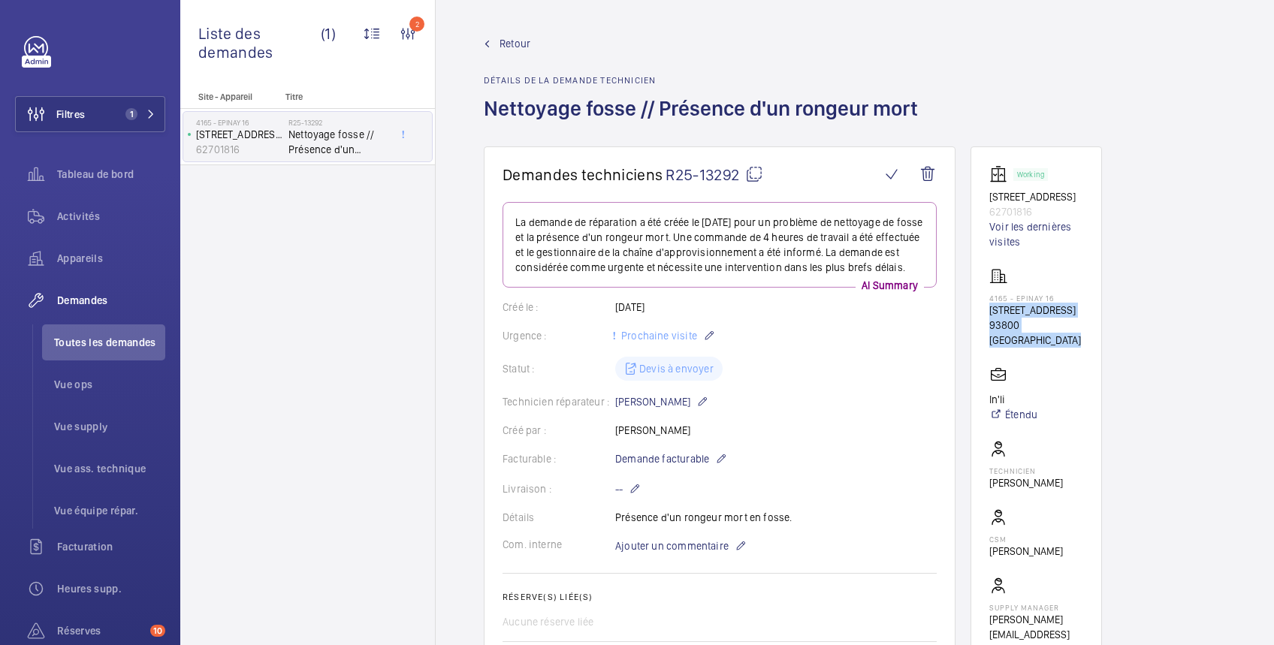
drag, startPoint x: 979, startPoint y: 210, endPoint x: 1073, endPoint y: 197, distance: 94.8
click at [1073, 197] on wm-front-card "Working 11, avenue de Jarrow 62701816 Voir les dernières visites 4165 - EPINAY …" at bounding box center [1036, 412] width 131 height 530
drag, startPoint x: 1073, startPoint y: 197, endPoint x: 1041, endPoint y: 207, distance: 33.3
click at [1041, 207] on wm-front-card "Working 11, avenue de Jarrow 62701816 Voir les dernières visites 4165 - EPINAY …" at bounding box center [1036, 412] width 131 height 530
copy div "11, avenue de Jarrow 62701816"
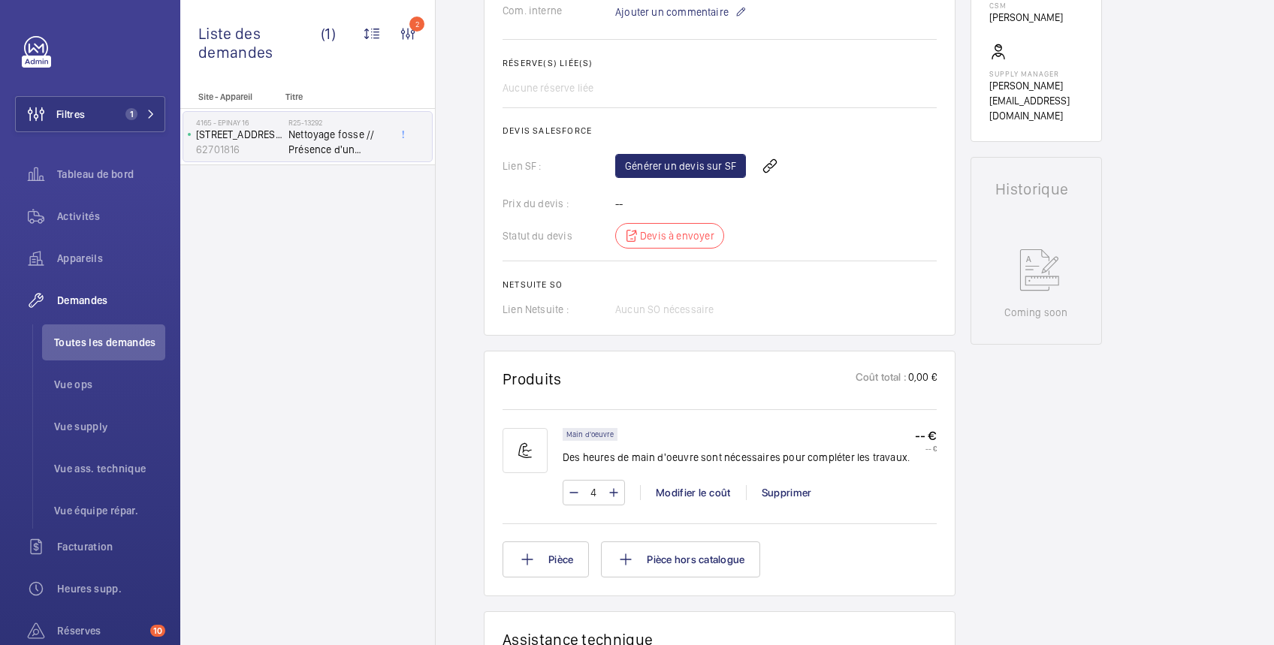
scroll to position [267, 0]
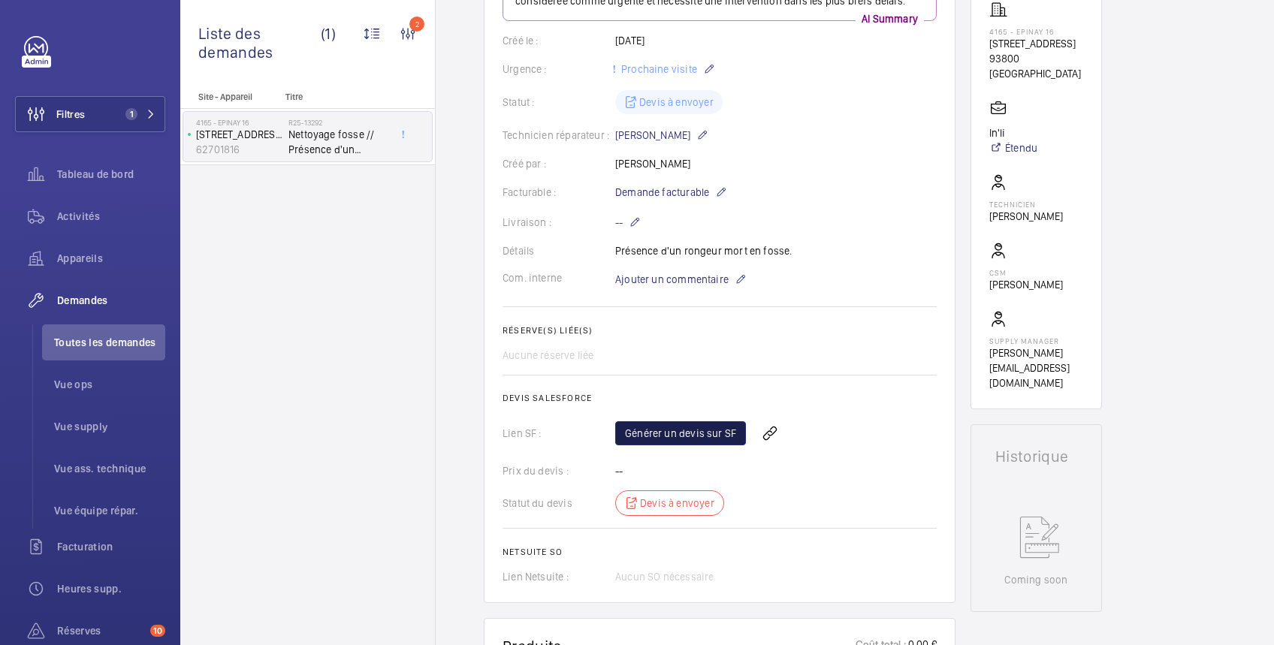
click at [727, 432] on link "Générer un devis sur SF" at bounding box center [680, 433] width 131 height 24
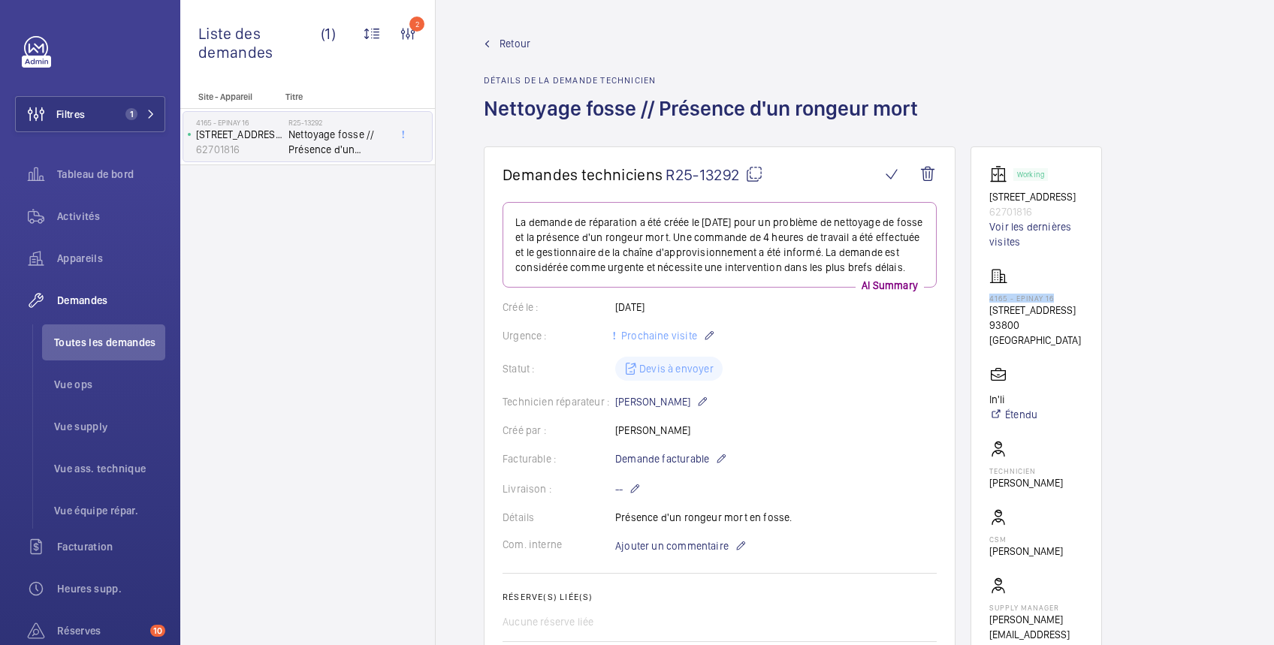
drag, startPoint x: 989, startPoint y: 295, endPoint x: 1056, endPoint y: 297, distance: 66.9
click at [1056, 297] on p "4165 - EPINAY 16" at bounding box center [1036, 298] width 94 height 9
copy p "4165 - EPINAY 16"
click at [1058, 221] on link "Voir les dernières visites" at bounding box center [1036, 234] width 94 height 30
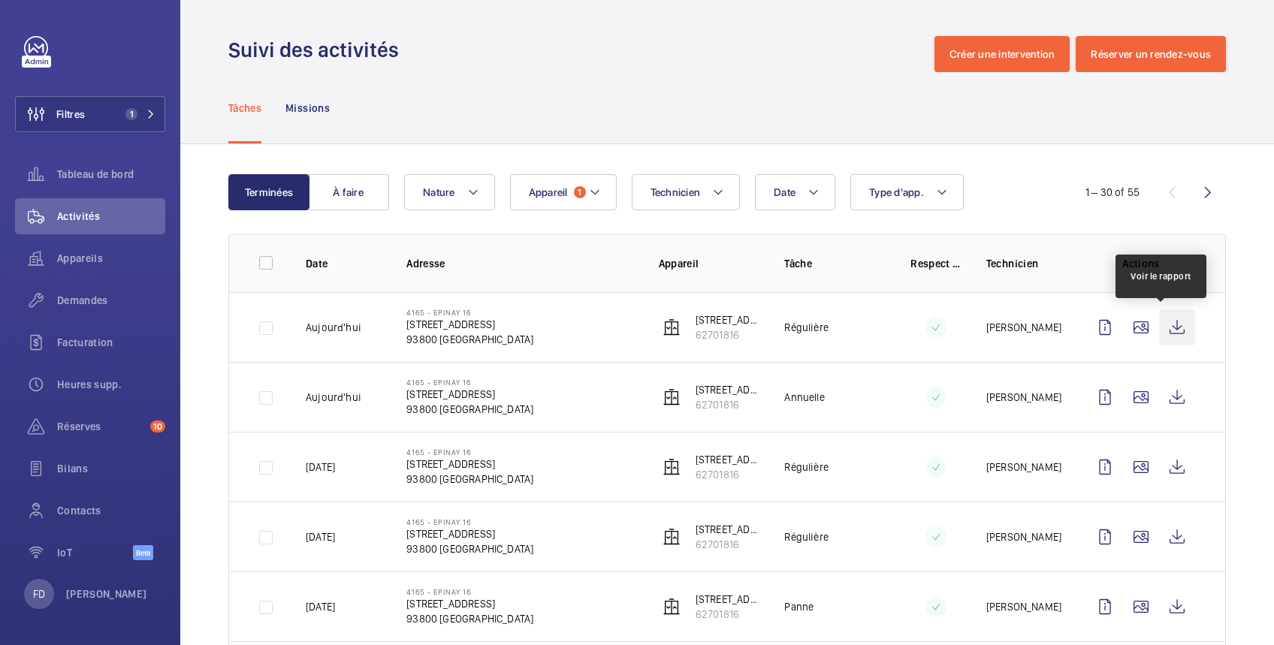
click at [1161, 320] on wm-front-icon-button at bounding box center [1177, 328] width 36 height 36
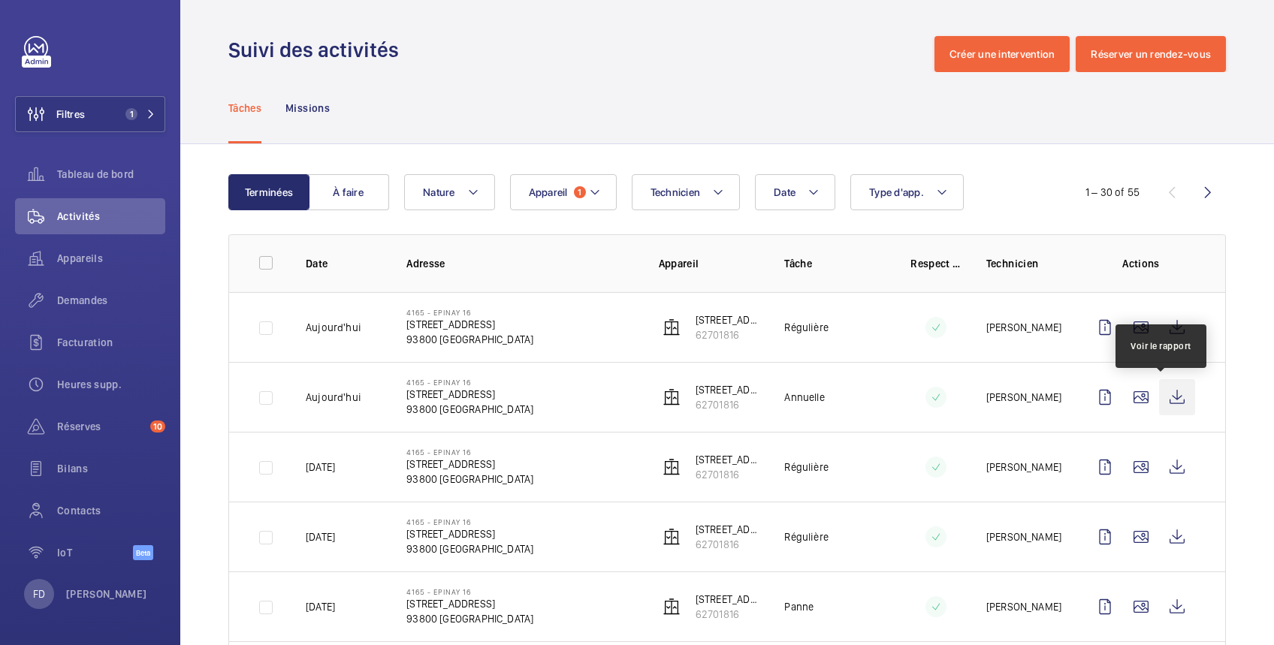
click at [1165, 398] on wm-front-icon-button at bounding box center [1177, 397] width 36 height 36
click at [96, 431] on span "Réserves" at bounding box center [100, 426] width 87 height 15
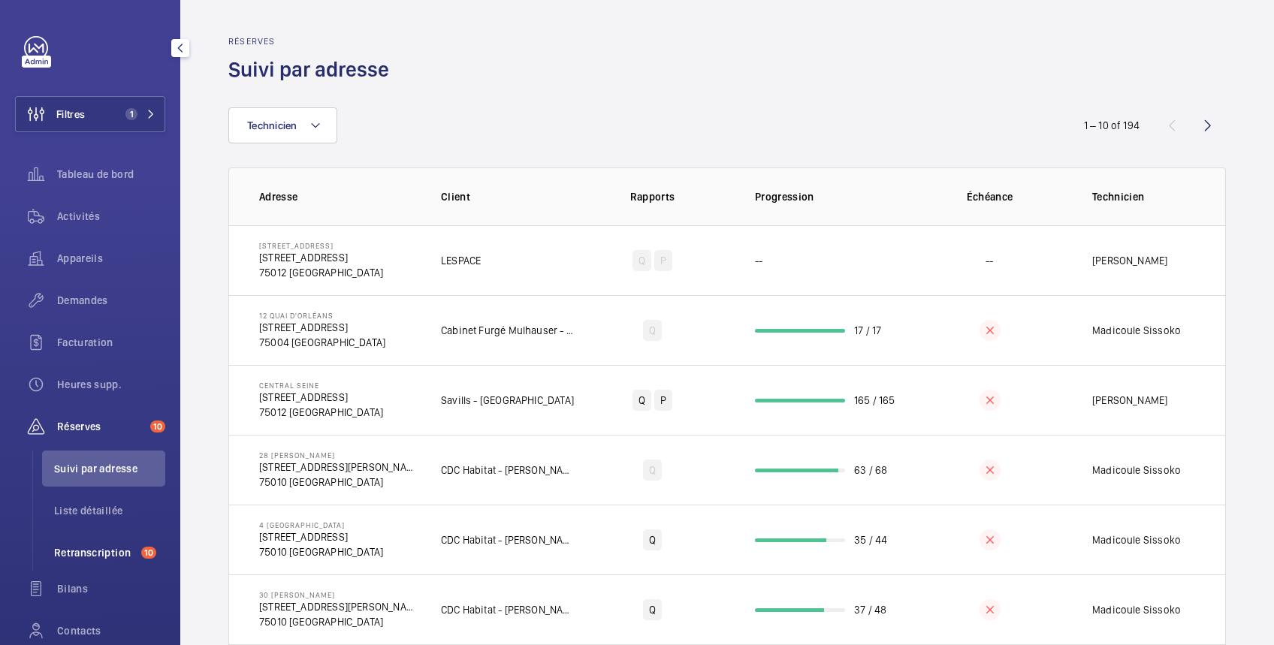
click at [102, 553] on span "Retranscription" at bounding box center [94, 552] width 81 height 15
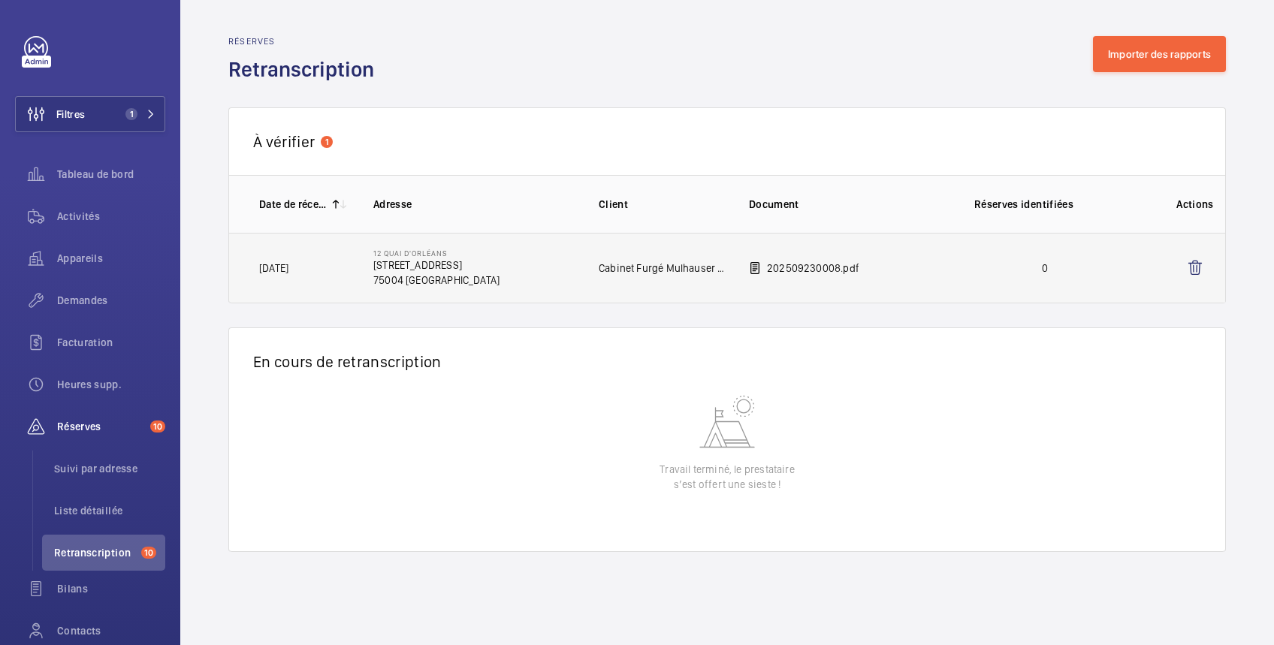
click at [1113, 257] on td "0" at bounding box center [1032, 268] width 165 height 71
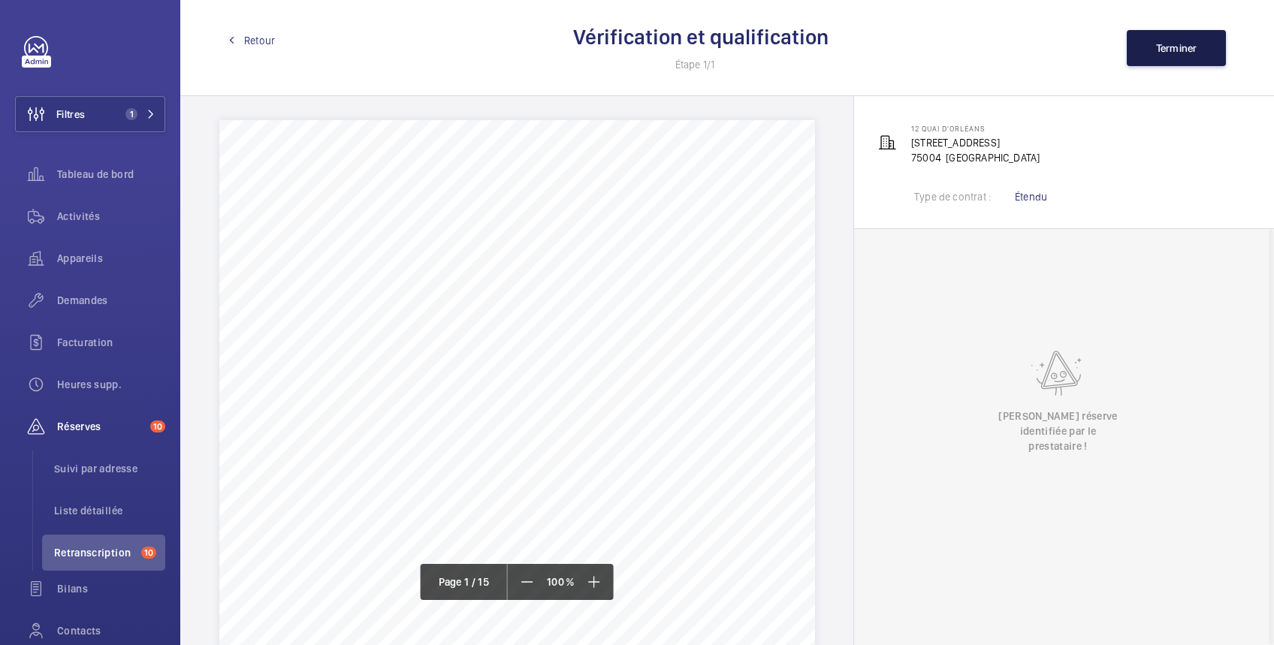
click at [1178, 43] on span "Terminer" at bounding box center [1176, 48] width 41 height 12
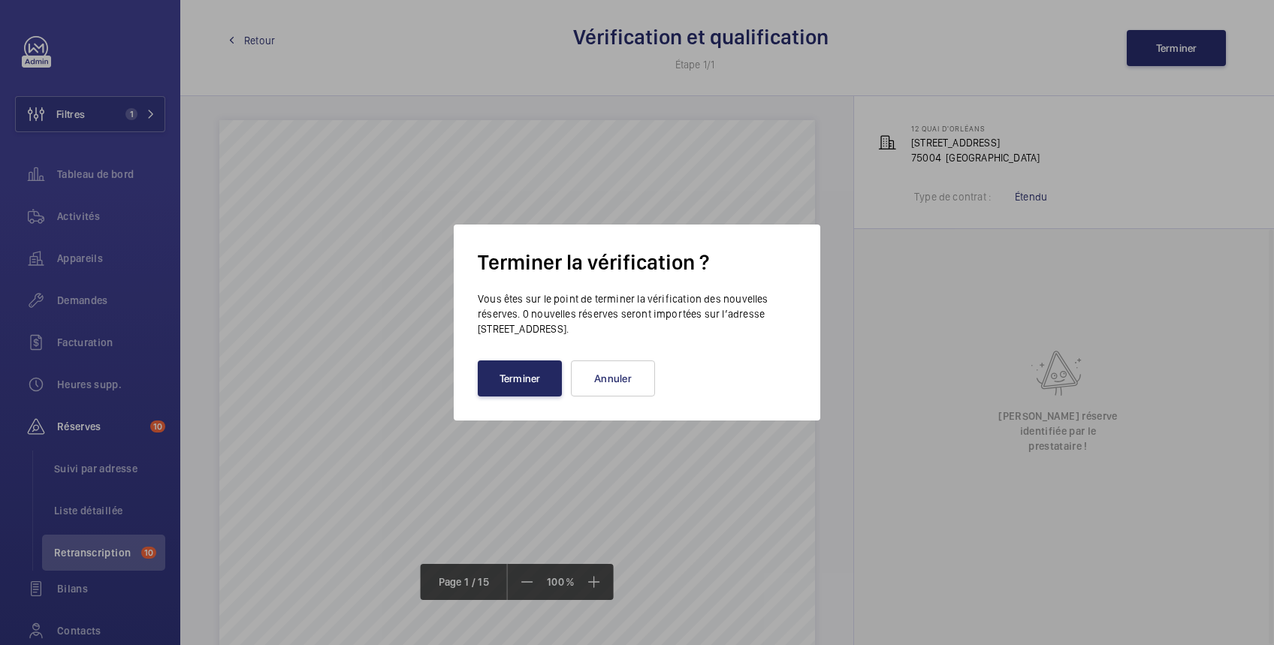
click at [536, 373] on button "Terminer" at bounding box center [520, 379] width 84 height 36
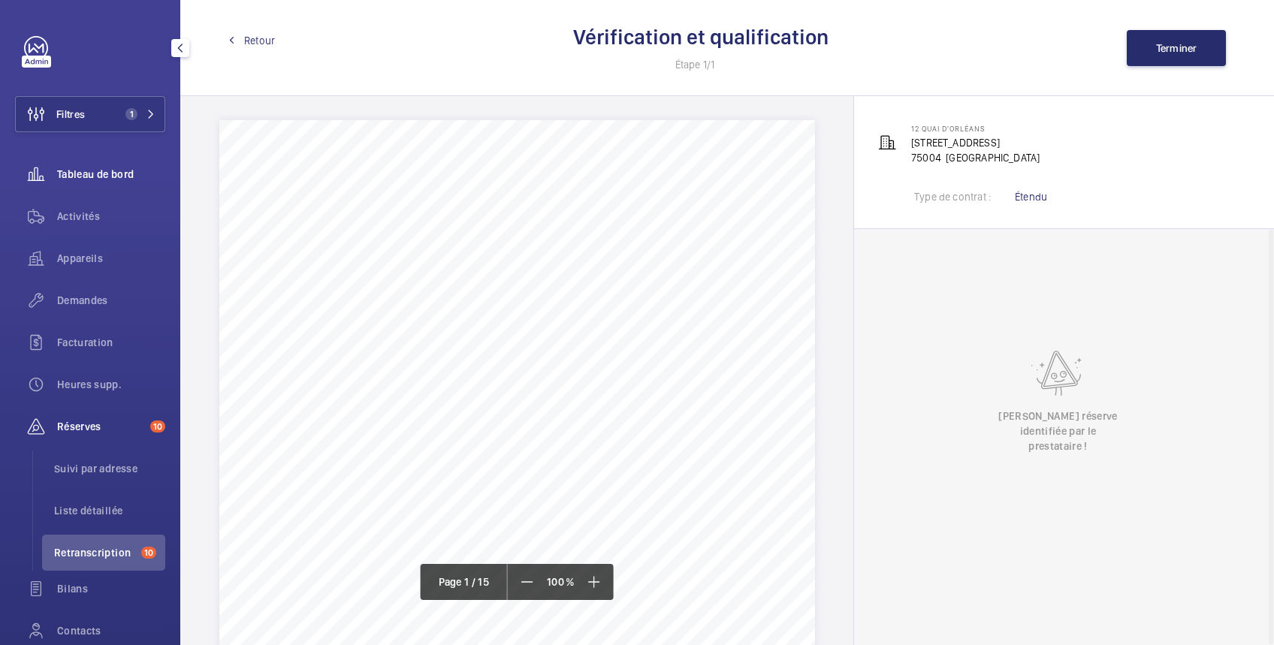
click at [87, 177] on span "Tableau de bord" at bounding box center [111, 174] width 108 height 15
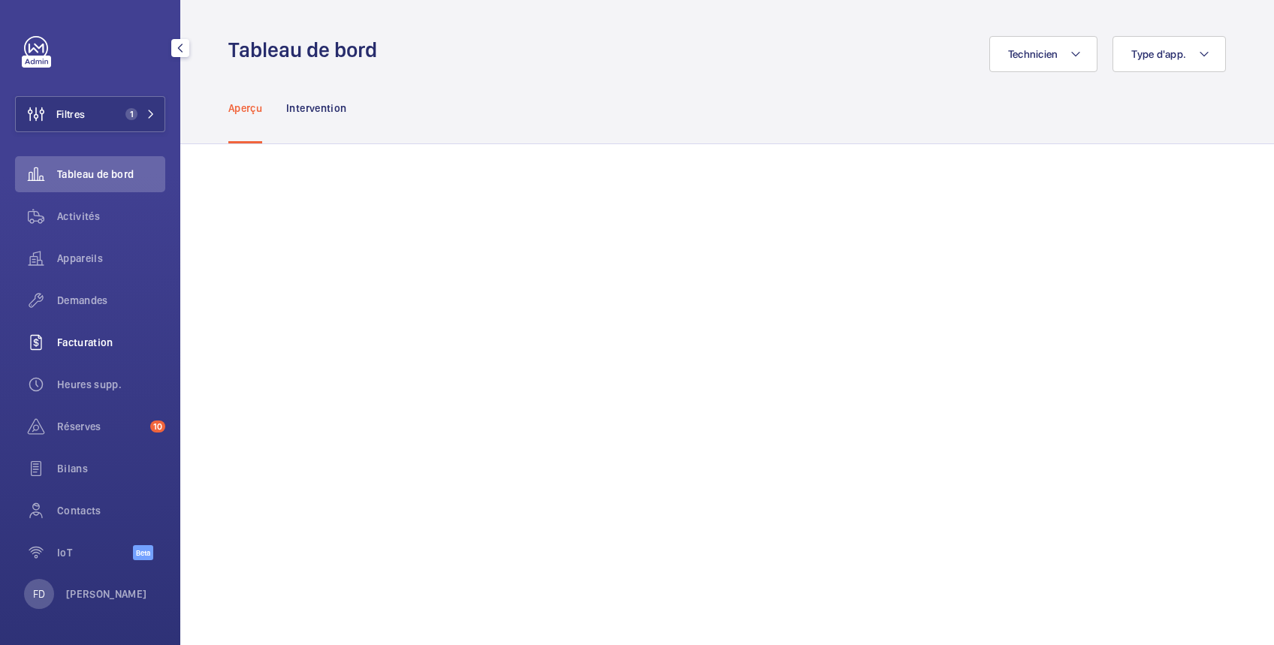
click at [98, 342] on span "Facturation" at bounding box center [111, 342] width 108 height 15
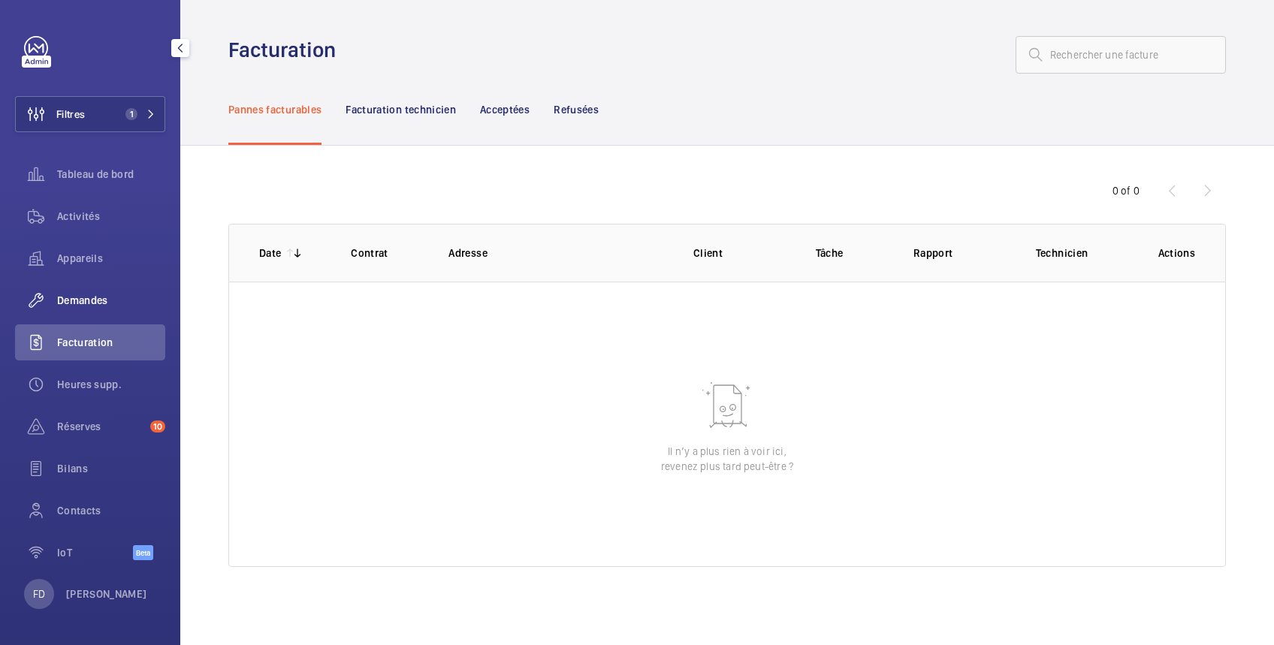
click at [93, 295] on span "Demandes" at bounding box center [111, 300] width 108 height 15
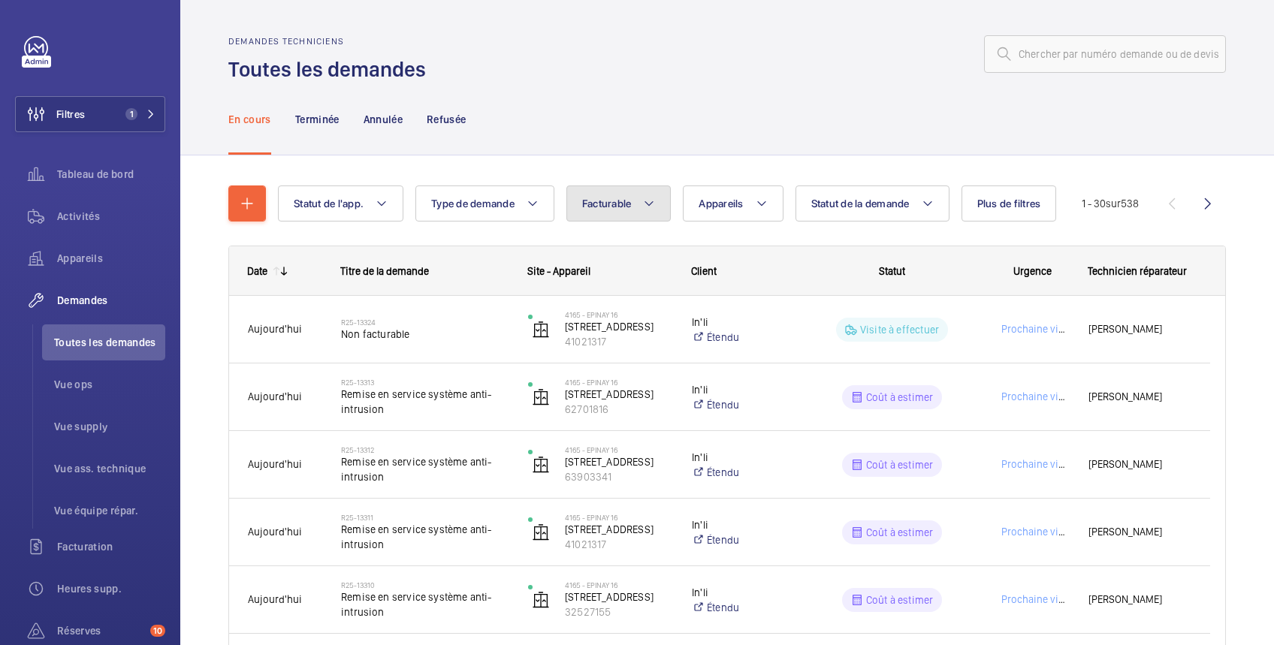
click at [619, 201] on span "Facturable" at bounding box center [607, 204] width 50 height 12
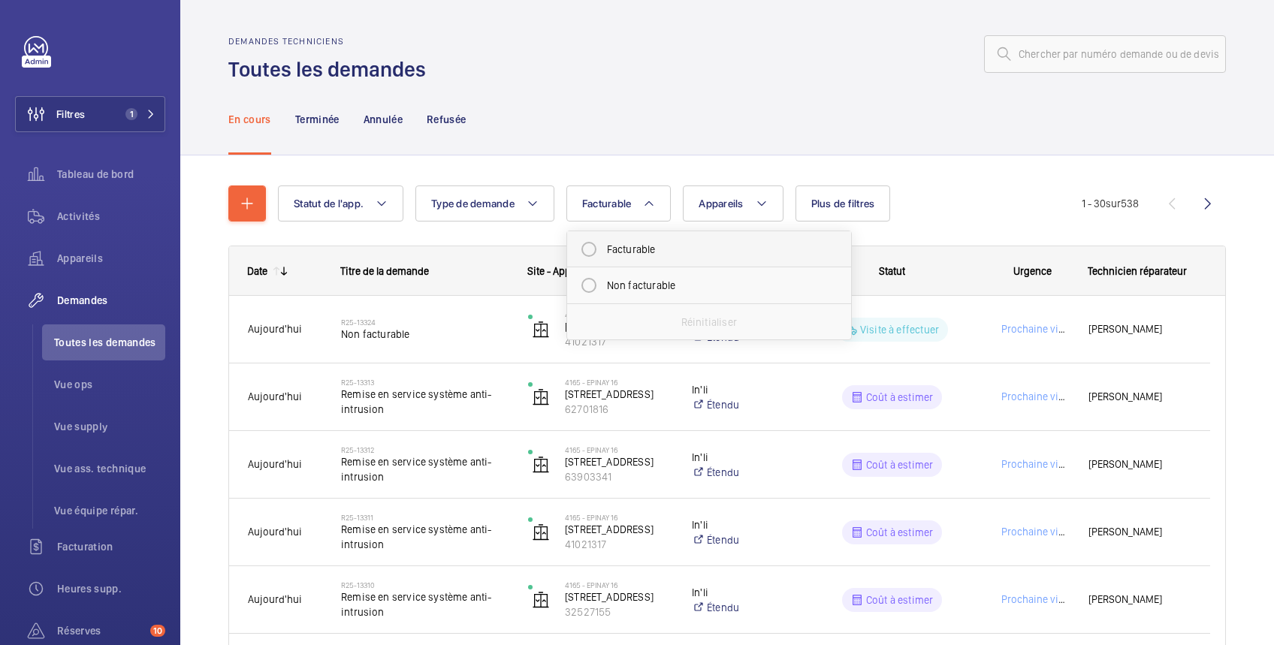
click at [607, 246] on mat-radio-button "Facturable" at bounding box center [709, 249] width 270 height 30
radio input "true"
click at [860, 203] on span "Plus de filtres" at bounding box center [861, 204] width 64 height 12
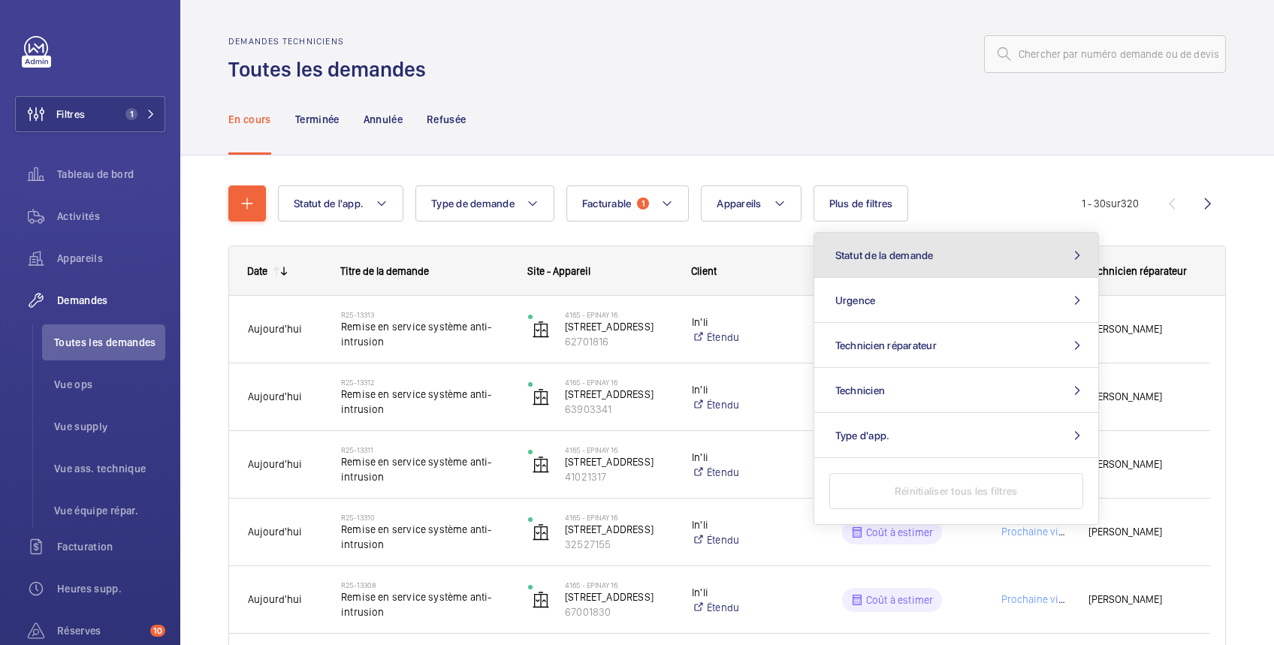
click at [860, 246] on button "Statut de la demande" at bounding box center [956, 255] width 284 height 45
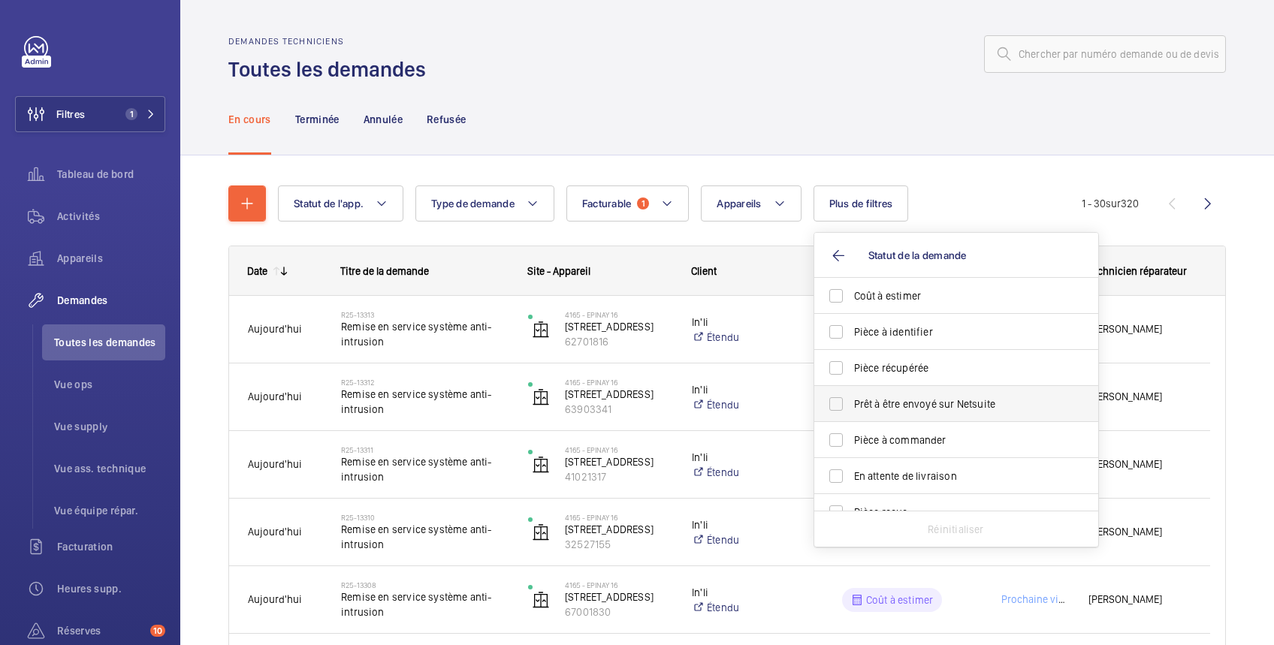
scroll to position [199, 0]
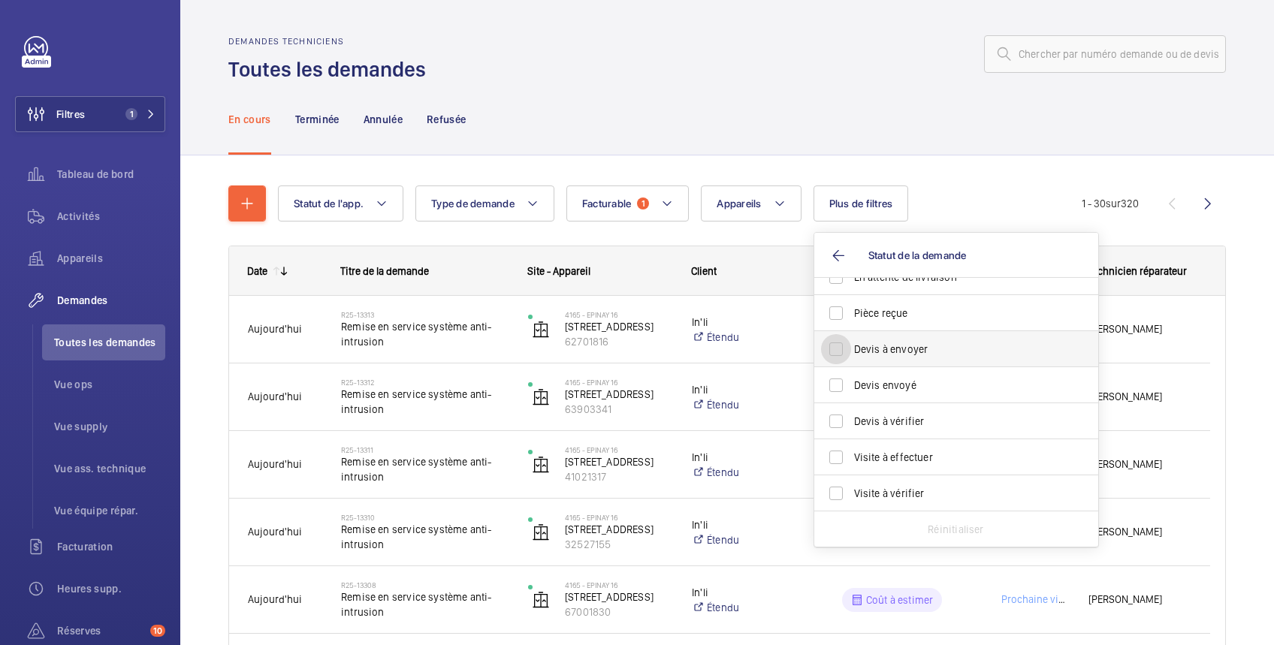
click at [838, 349] on input "Devis à envoyer" at bounding box center [836, 349] width 30 height 30
checkbox input "true"
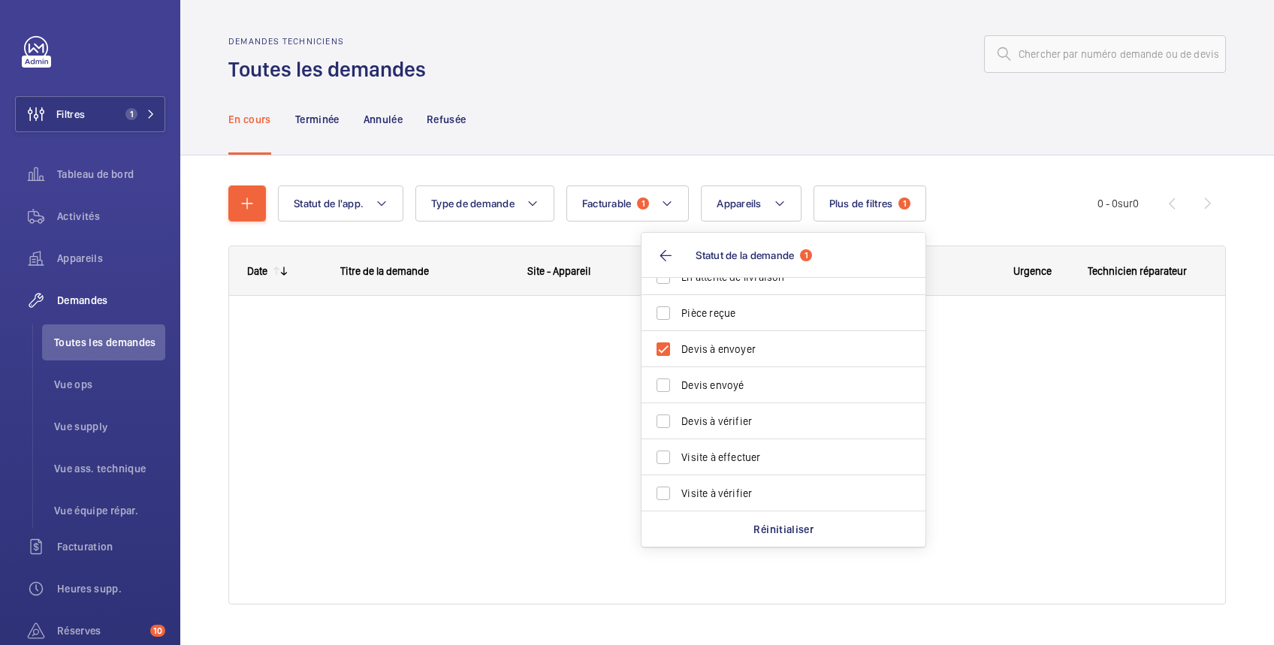
click at [835, 89] on div "En cours Terminée Annulée Refusée" at bounding box center [727, 118] width 998 height 71
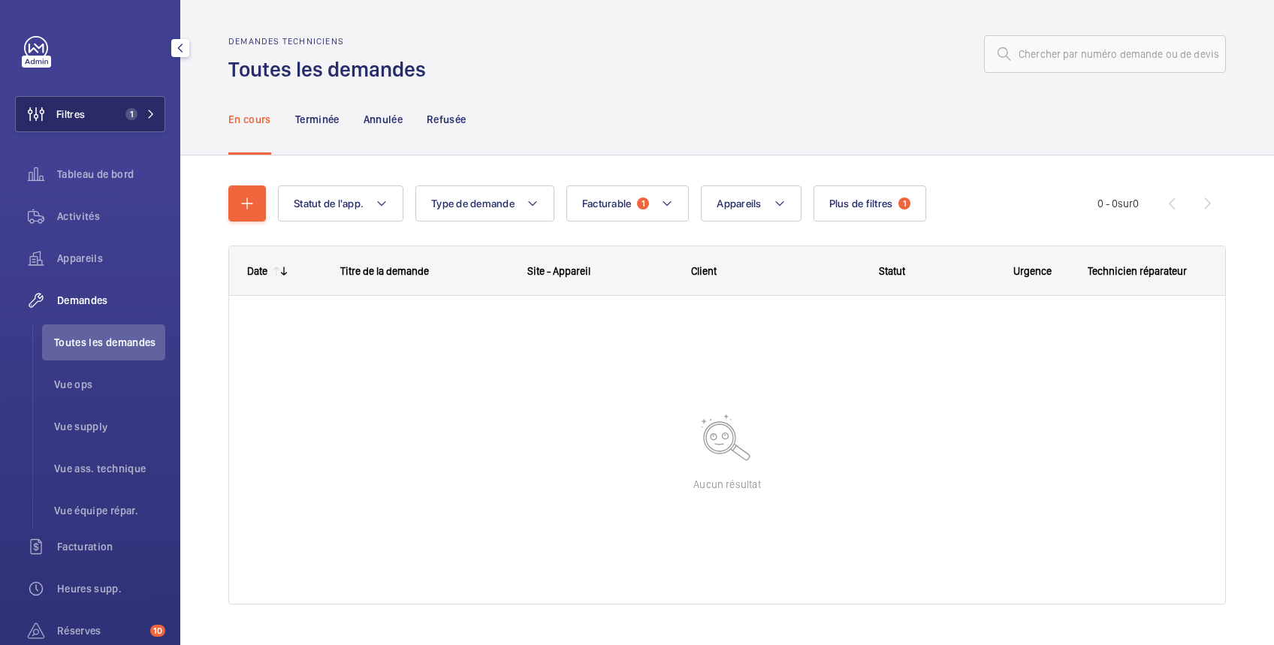
click at [91, 110] on button "Filtres 1" at bounding box center [90, 114] width 150 height 36
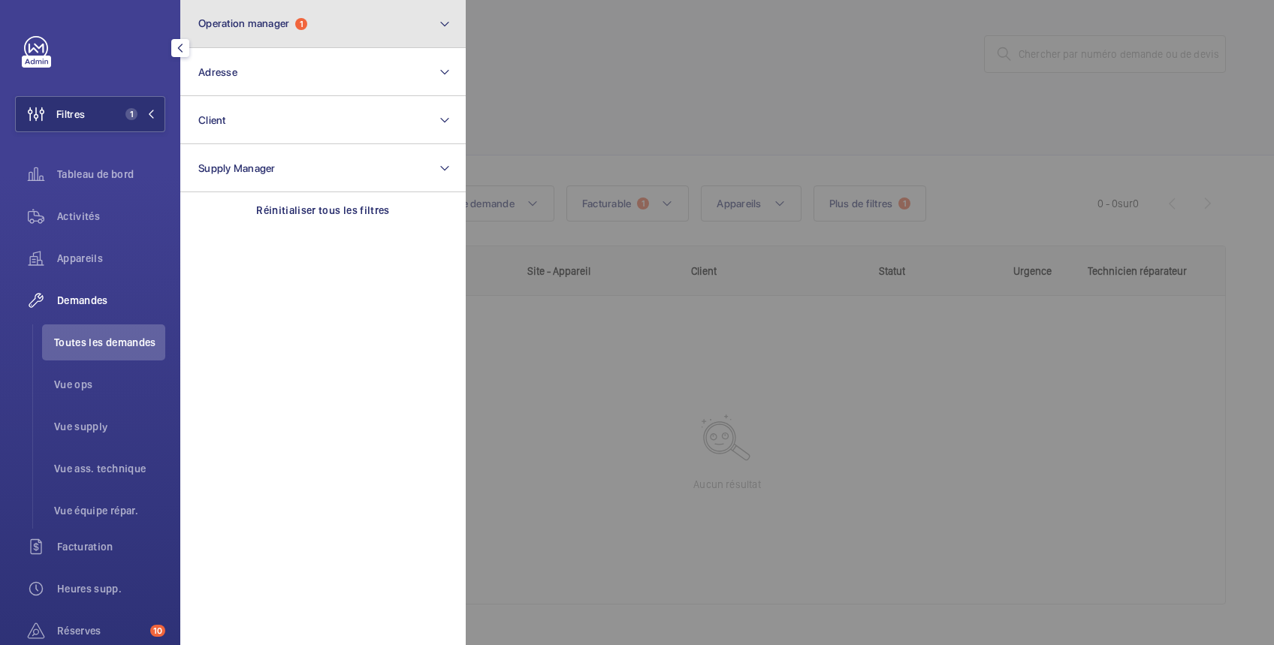
click at [220, 15] on button "Operation manager 1" at bounding box center [322, 24] width 285 height 48
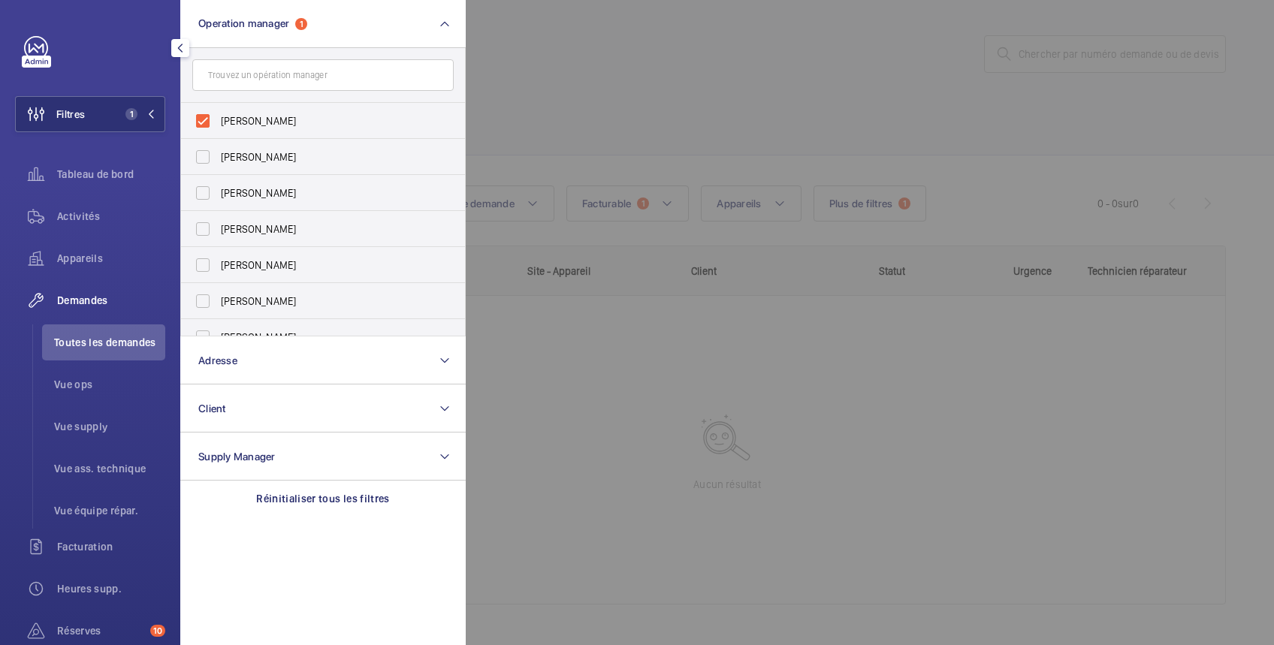
click at [542, 60] on div at bounding box center [1103, 322] width 1274 height 645
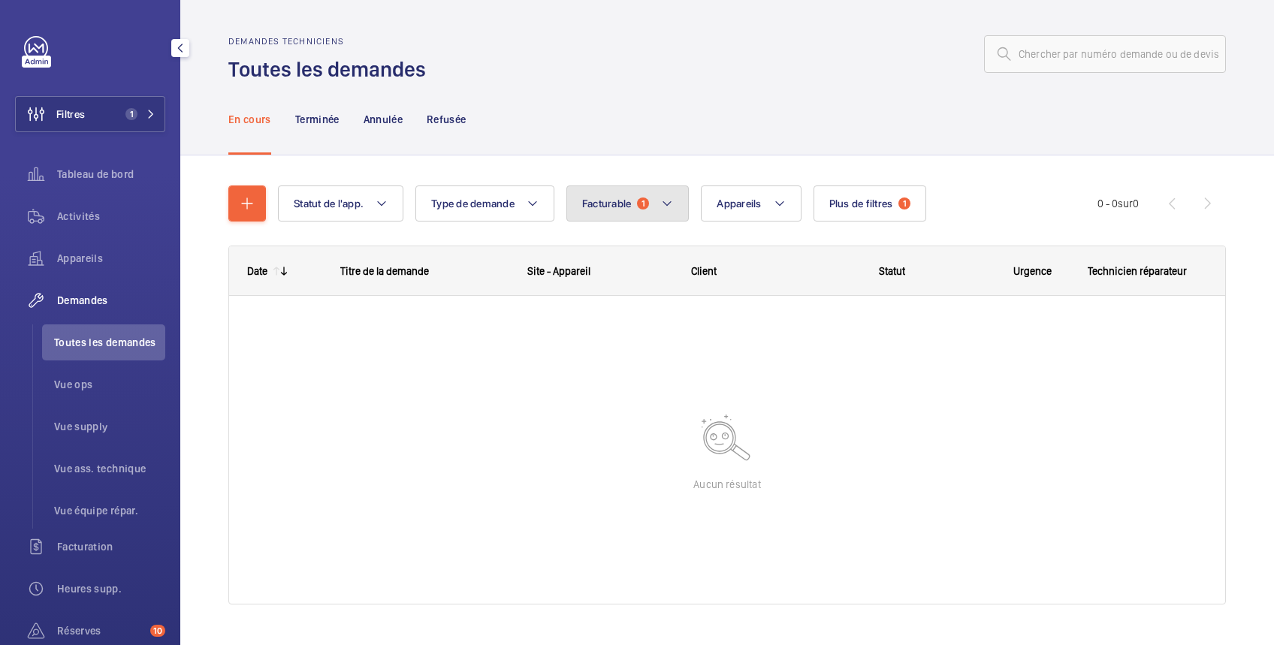
click at [620, 203] on span "Facturable" at bounding box center [607, 204] width 50 height 12
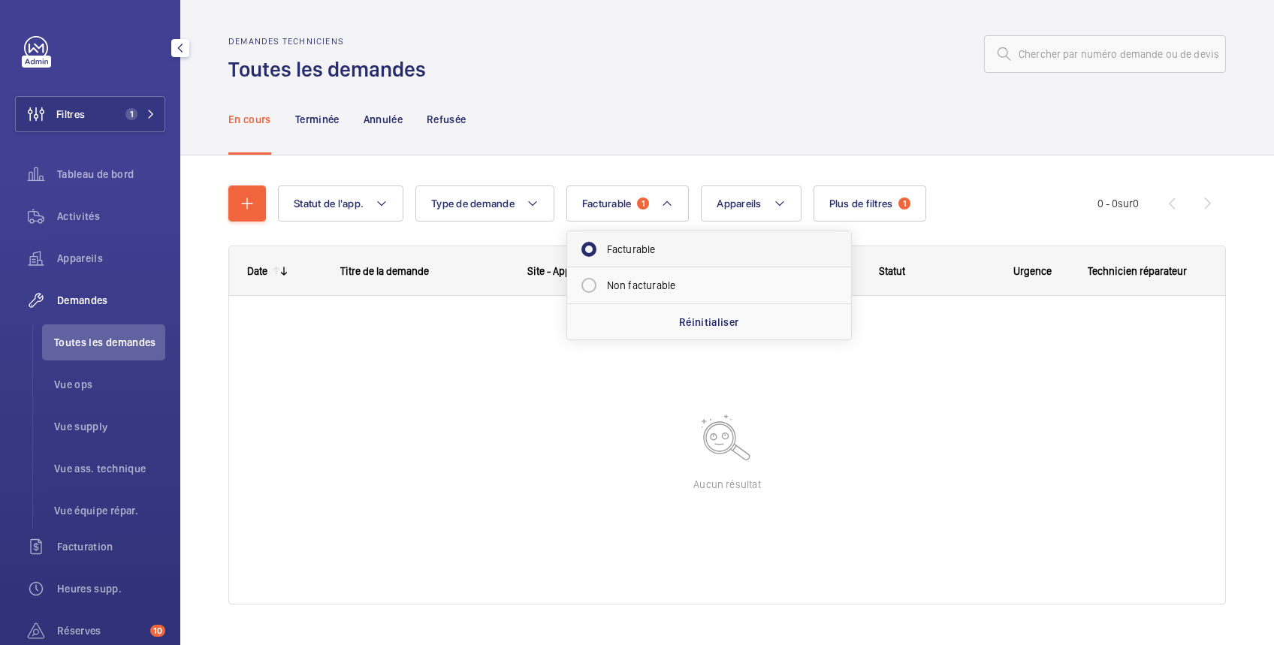
click at [620, 247] on mat-radio-button "Facturable" at bounding box center [709, 249] width 270 height 30
radio input "false"
click at [829, 208] on span "Plus de filtres" at bounding box center [843, 204] width 64 height 12
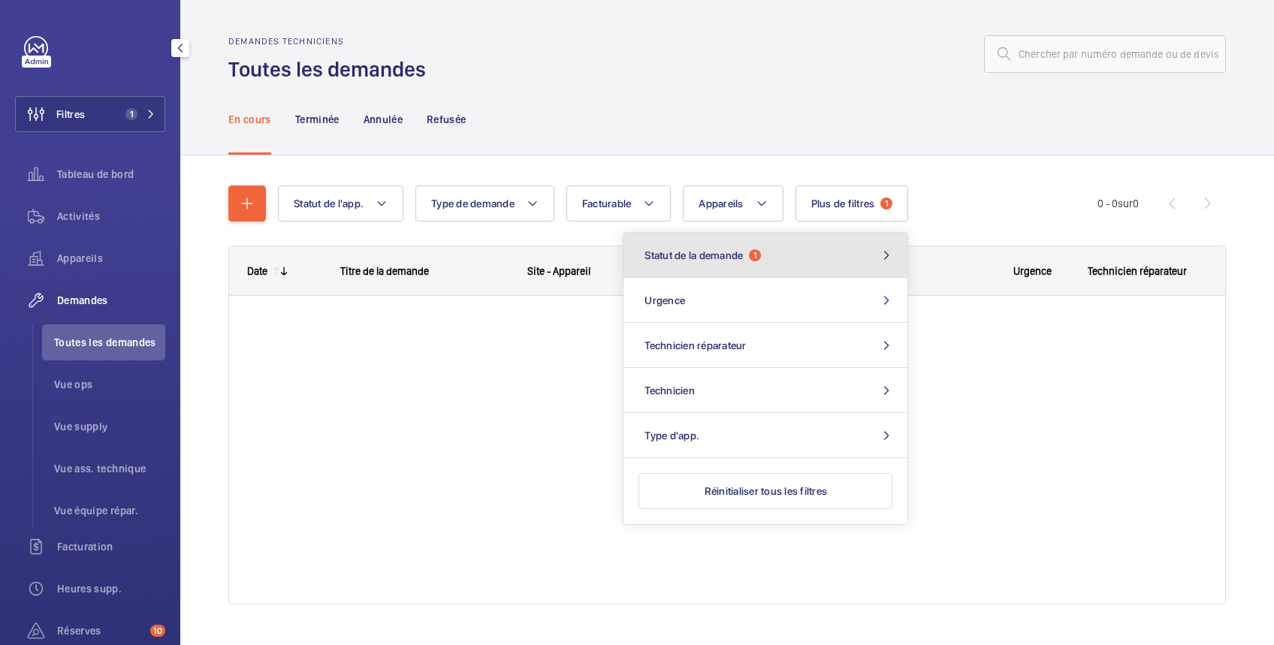
click at [775, 254] on button "Statut de la demande 1" at bounding box center [766, 255] width 284 height 45
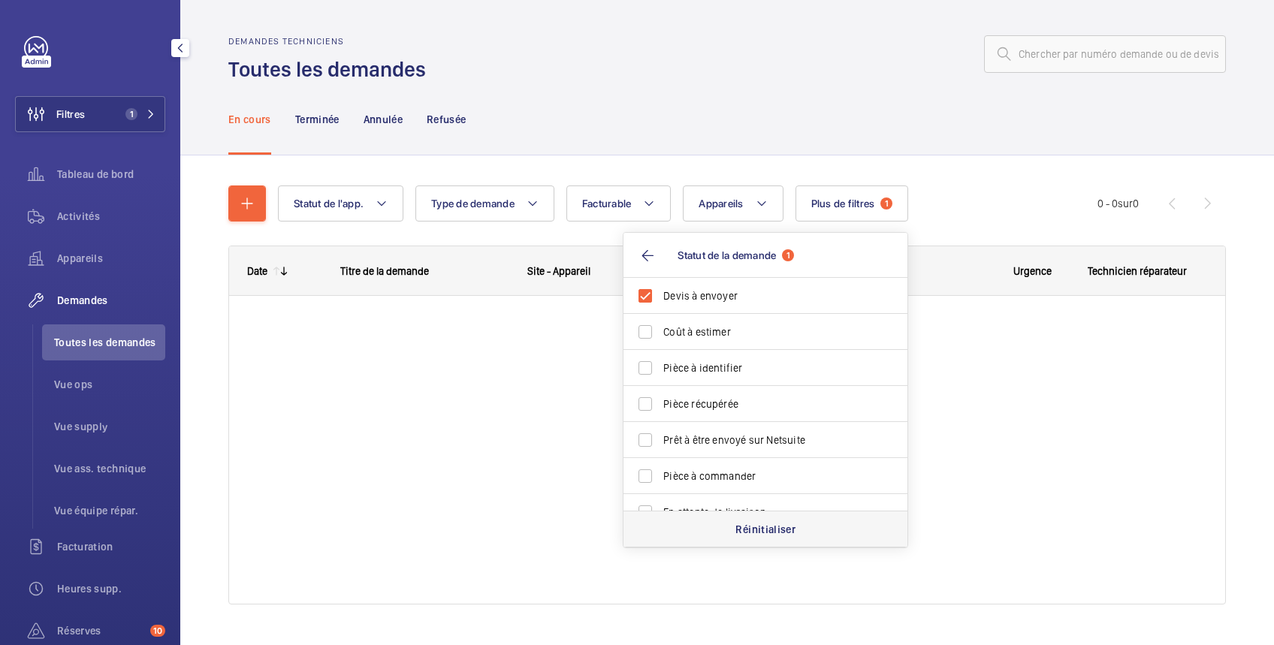
click at [769, 530] on p "Réinitialiser" at bounding box center [766, 529] width 60 height 15
checkbox input "false"
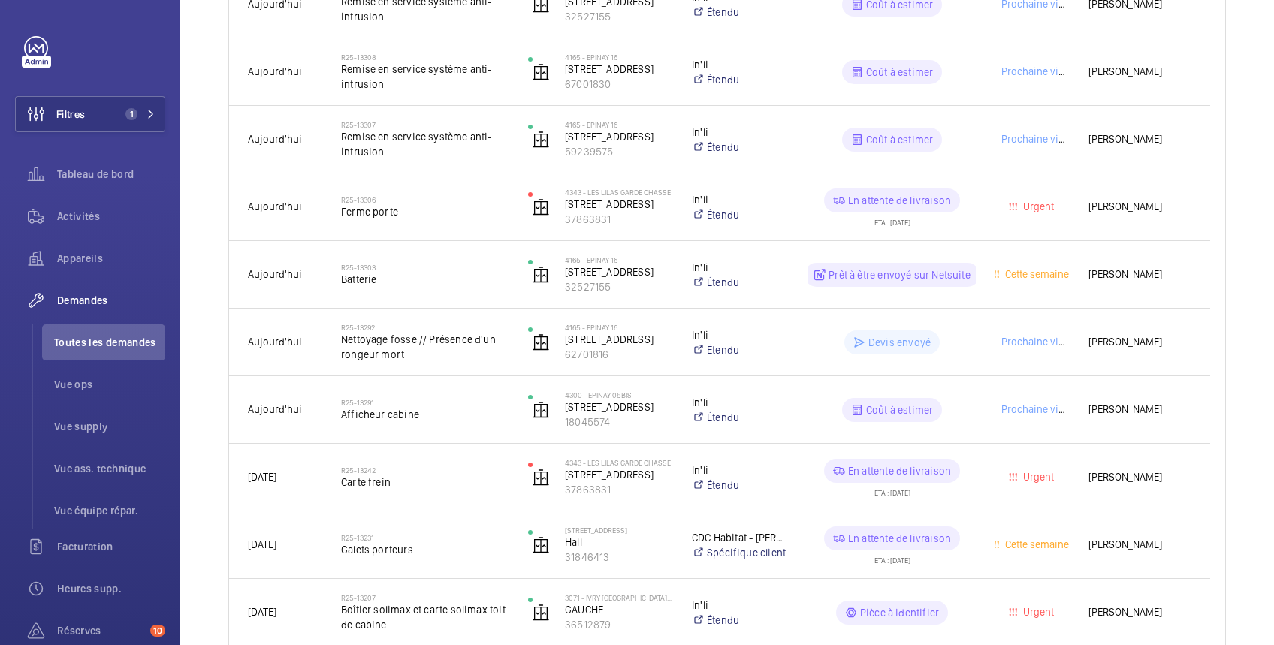
scroll to position [1068, 0]
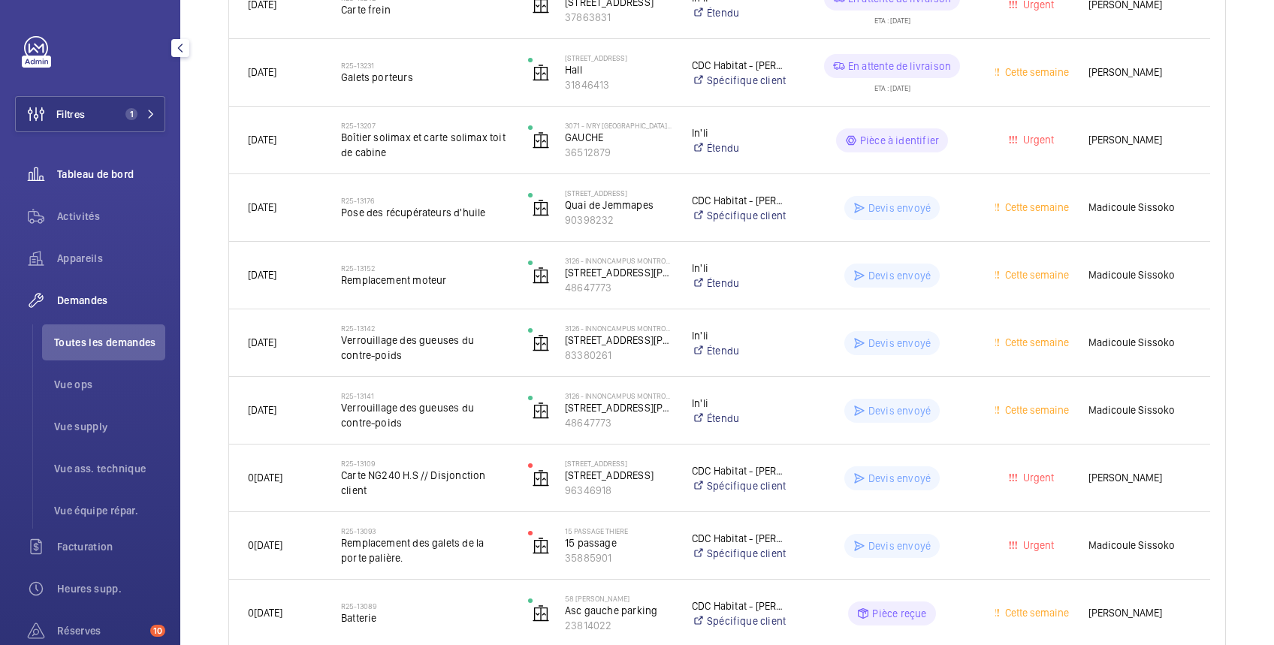
click at [105, 168] on span "Tableau de bord" at bounding box center [111, 174] width 108 height 15
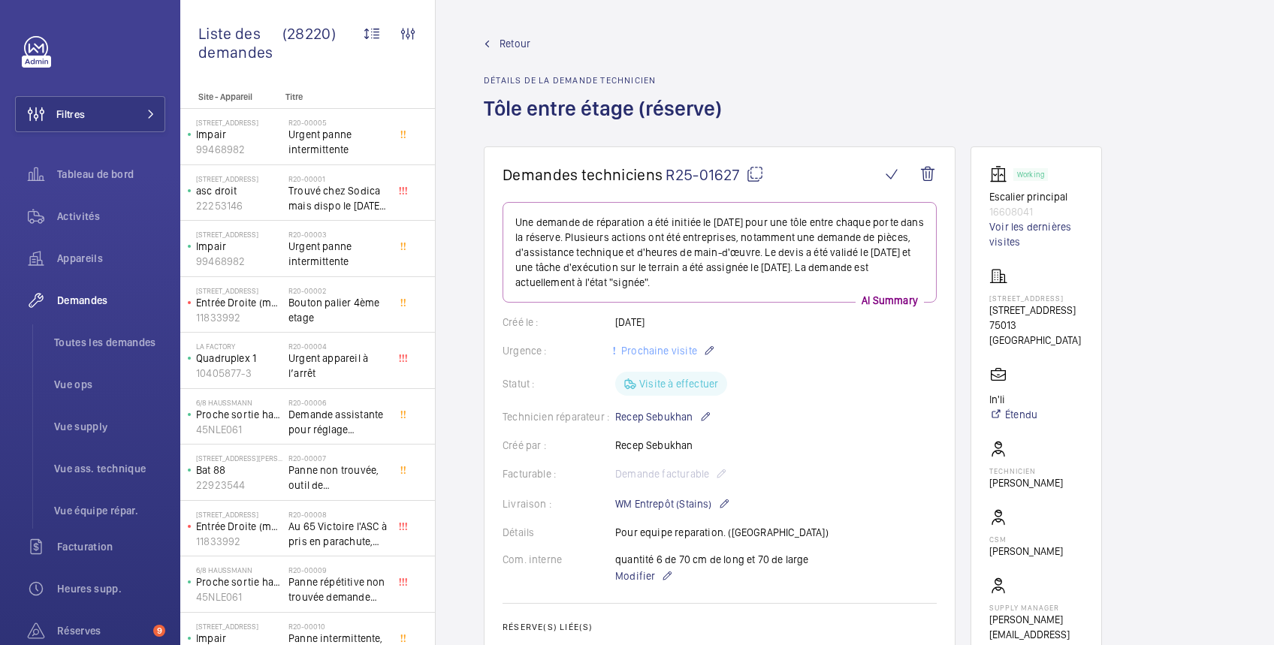
click at [760, 169] on mat-icon at bounding box center [755, 174] width 18 height 18
